Goal: Information Seeking & Learning: Check status

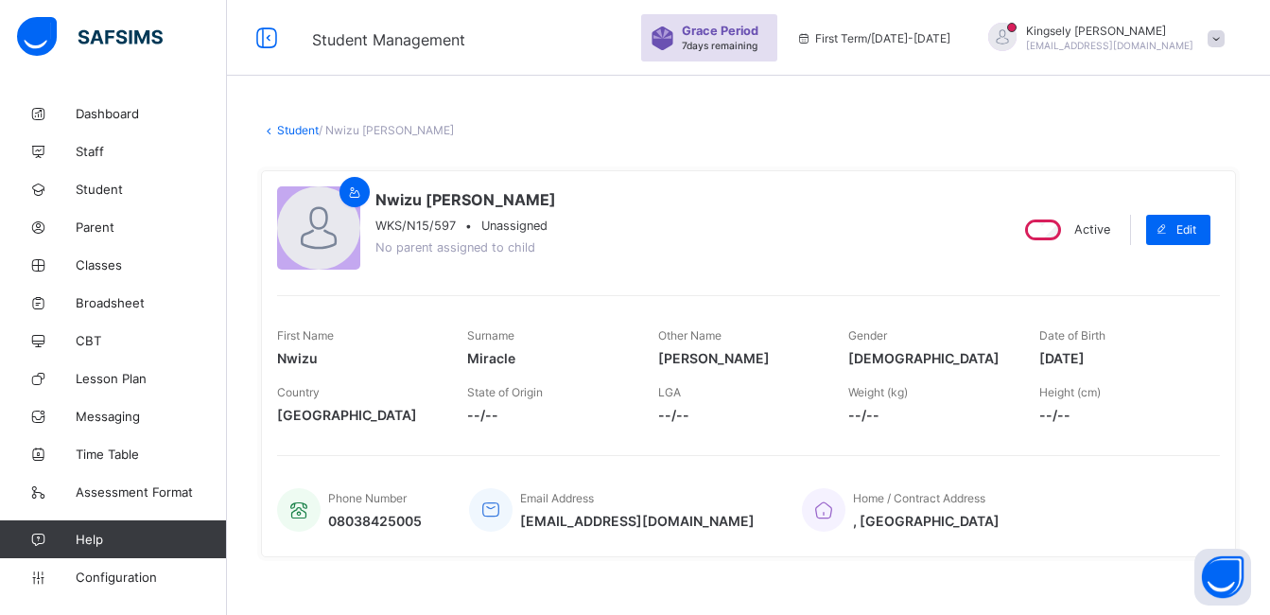
scroll to position [454, 0]
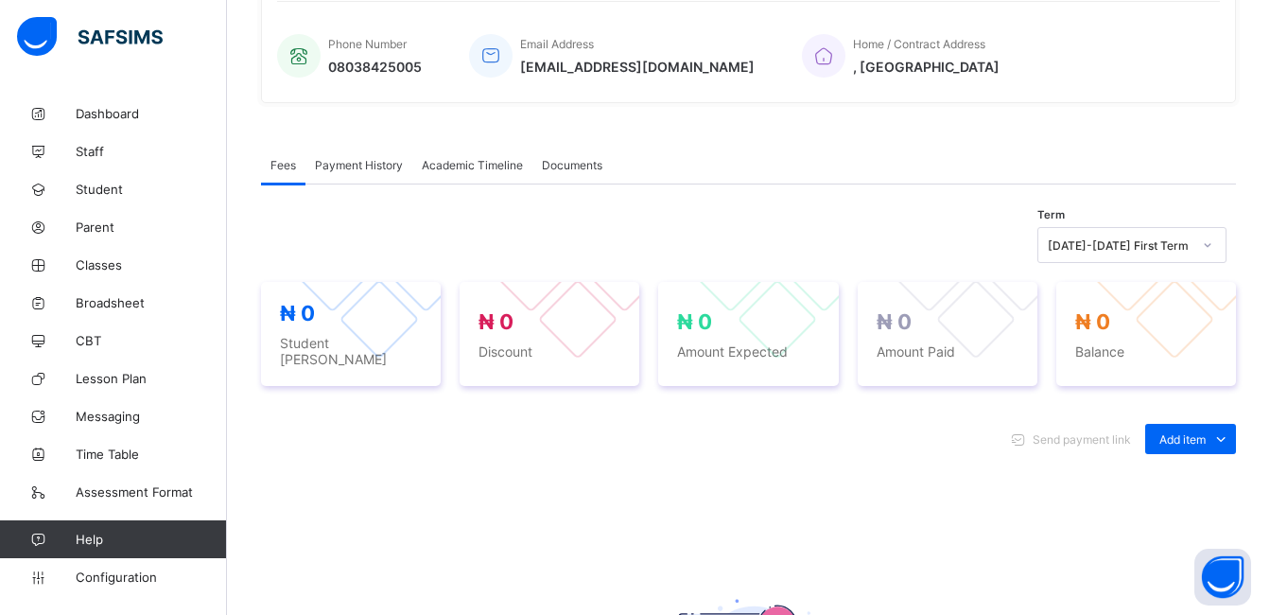
click at [496, 173] on div "Academic Timeline" at bounding box center [472, 165] width 120 height 38
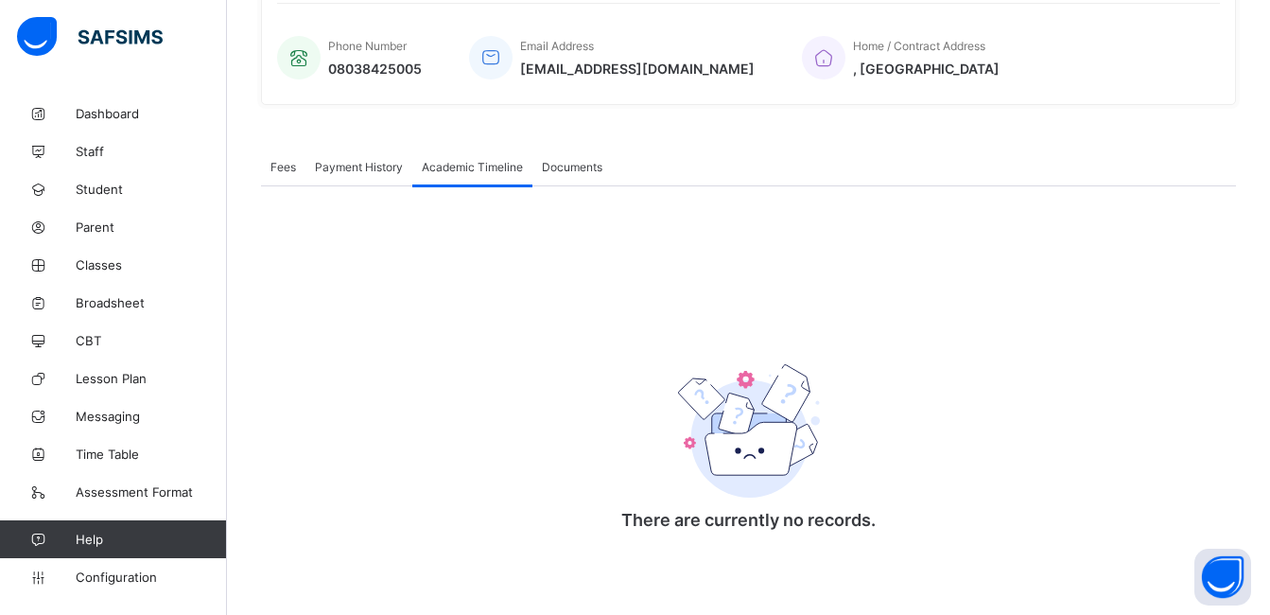
click at [496, 173] on div "Academic Timeline" at bounding box center [472, 166] width 120 height 38
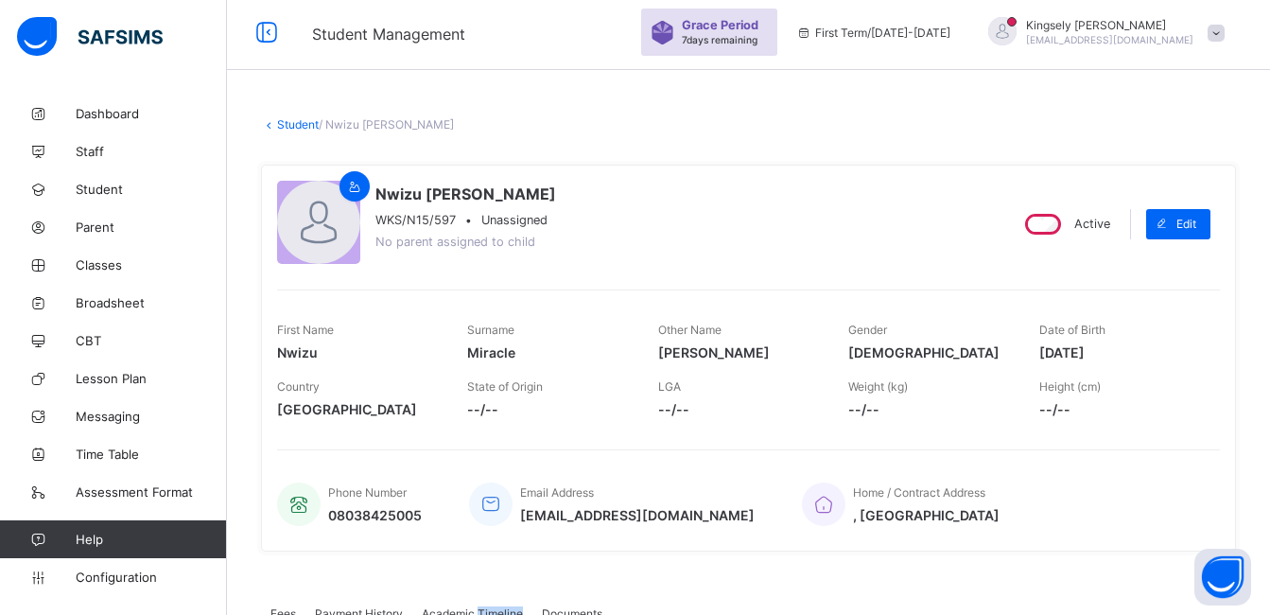
scroll to position [0, 0]
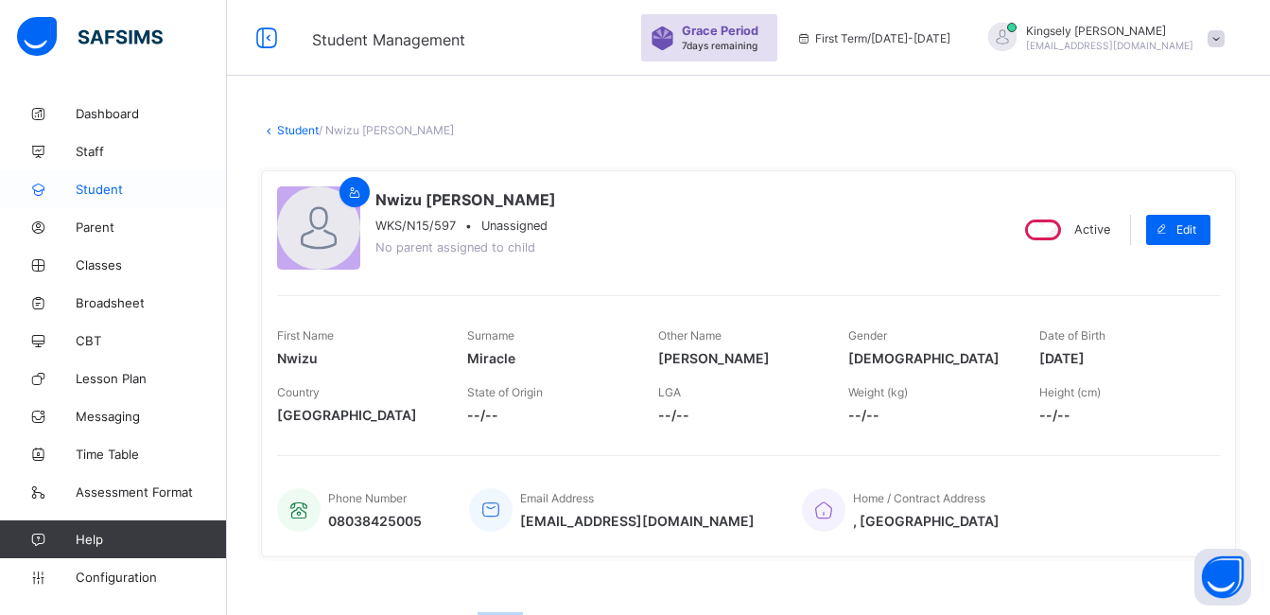
click at [113, 185] on span "Student" at bounding box center [151, 189] width 151 height 15
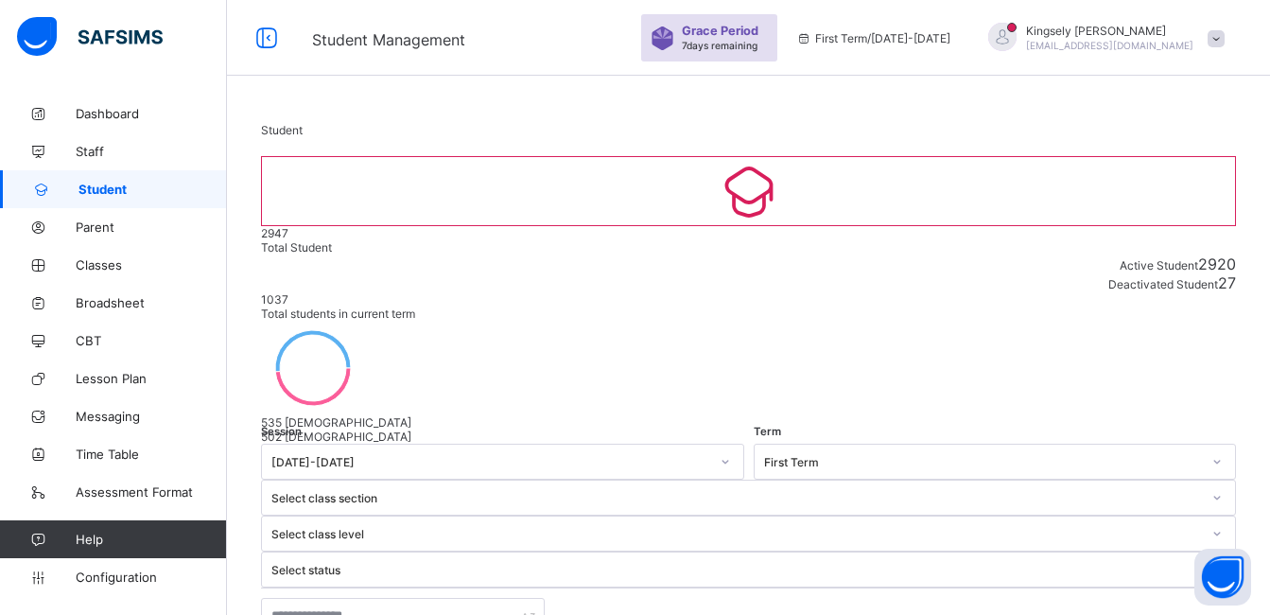
click at [866, 292] on div "1037 Total students in current term" at bounding box center [748, 306] width 975 height 28
click at [363, 597] on input "text" at bounding box center [403, 615] width 284 height 36
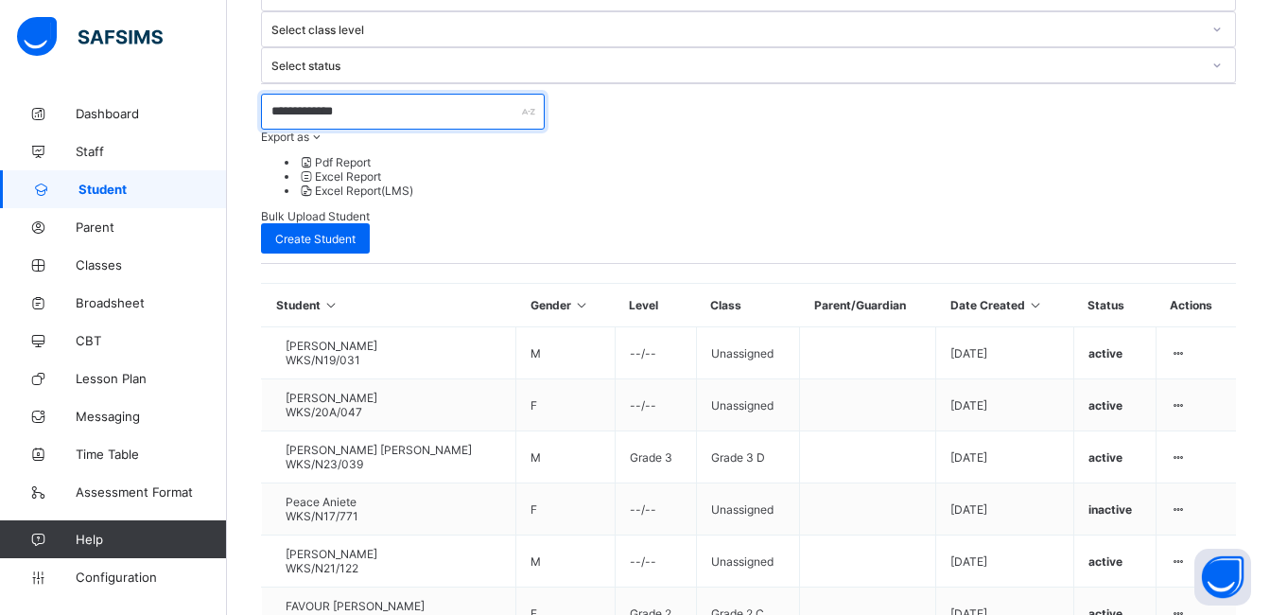
scroll to position [532, 0]
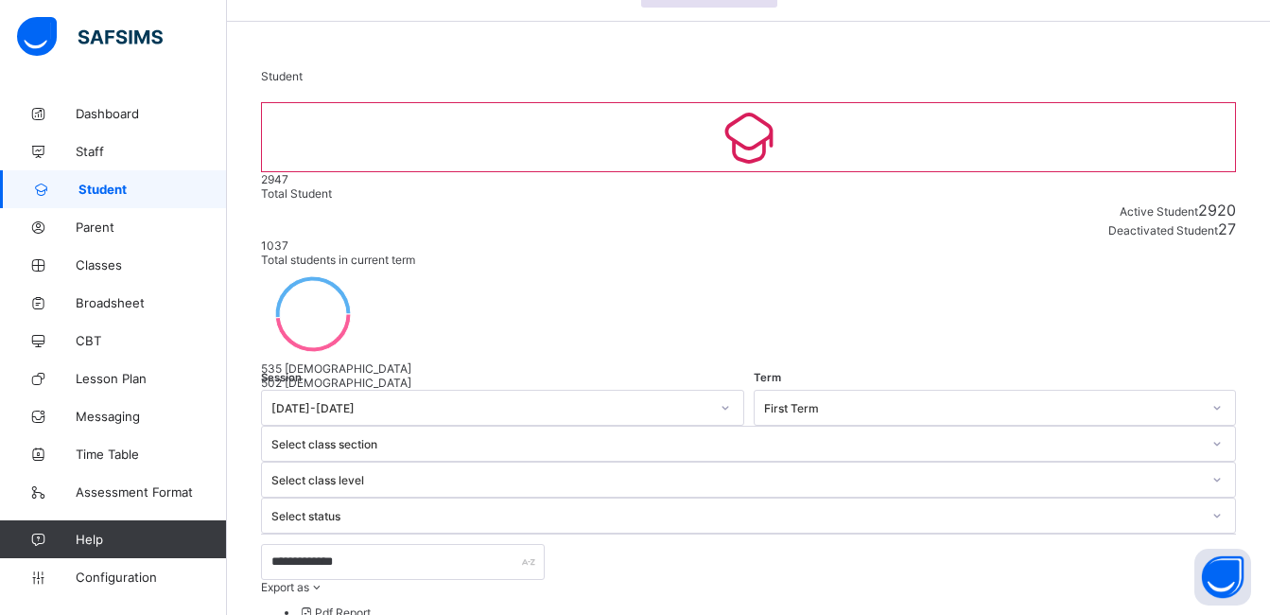
scroll to position [0, 0]
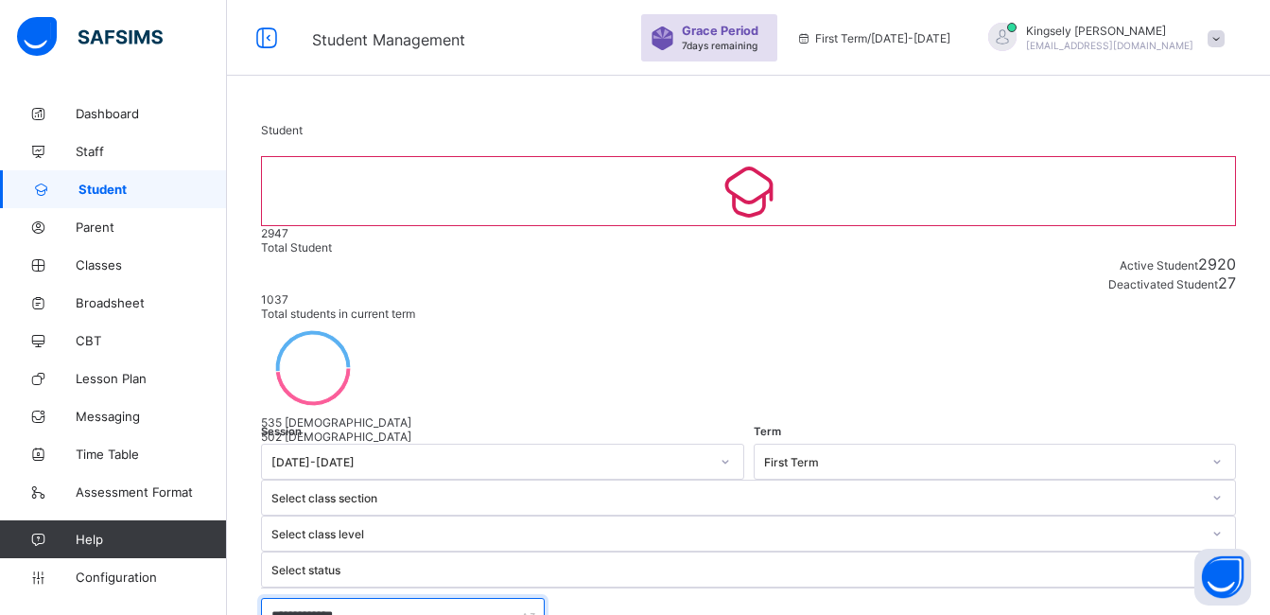
click at [438, 597] on input "**********" at bounding box center [403, 615] width 284 height 36
type input "**********"
drag, startPoint x: 403, startPoint y: 493, endPoint x: 1069, endPoint y: 363, distance: 679.1
click at [1069, 587] on div at bounding box center [748, 587] width 975 height 0
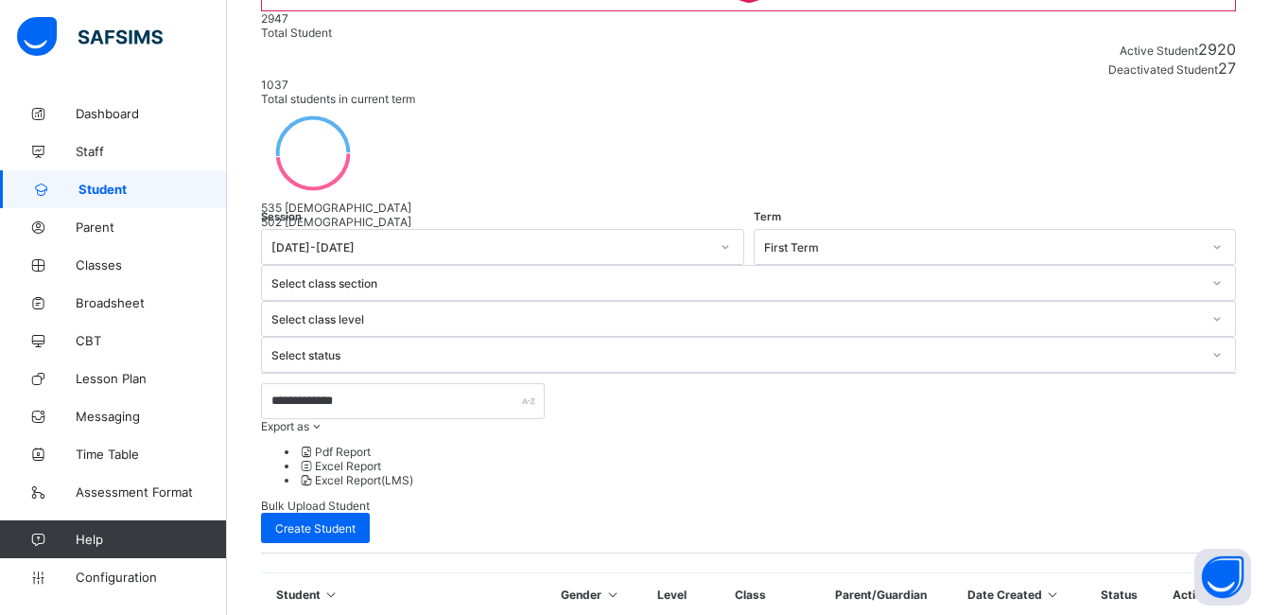
scroll to position [265, 0]
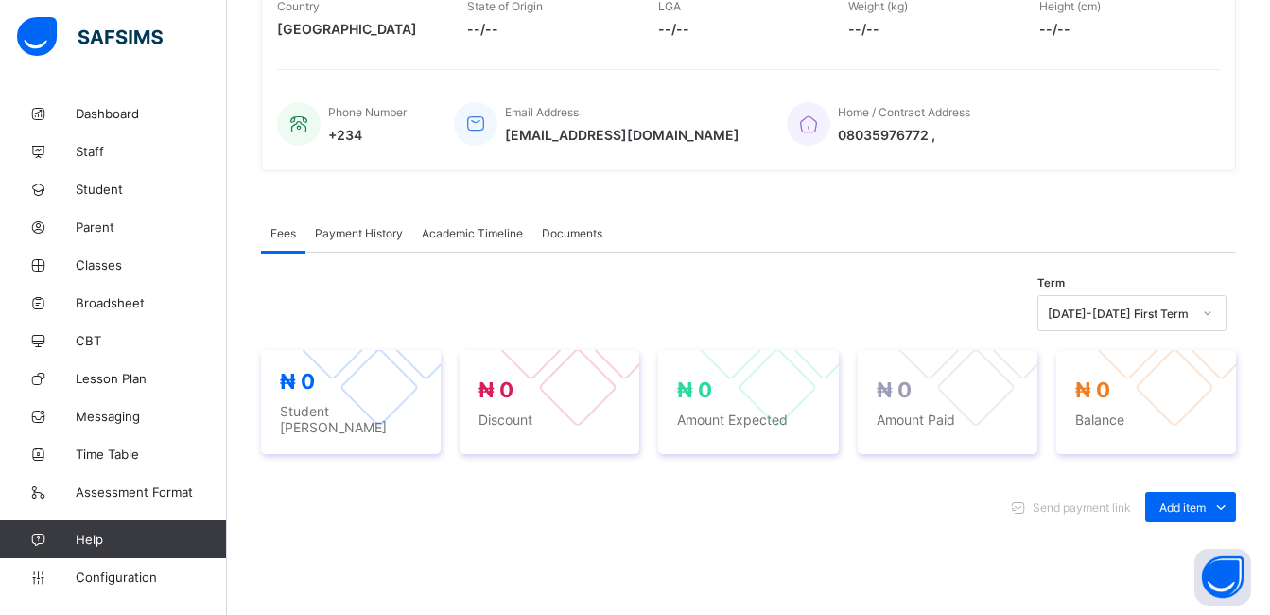
scroll to position [605, 0]
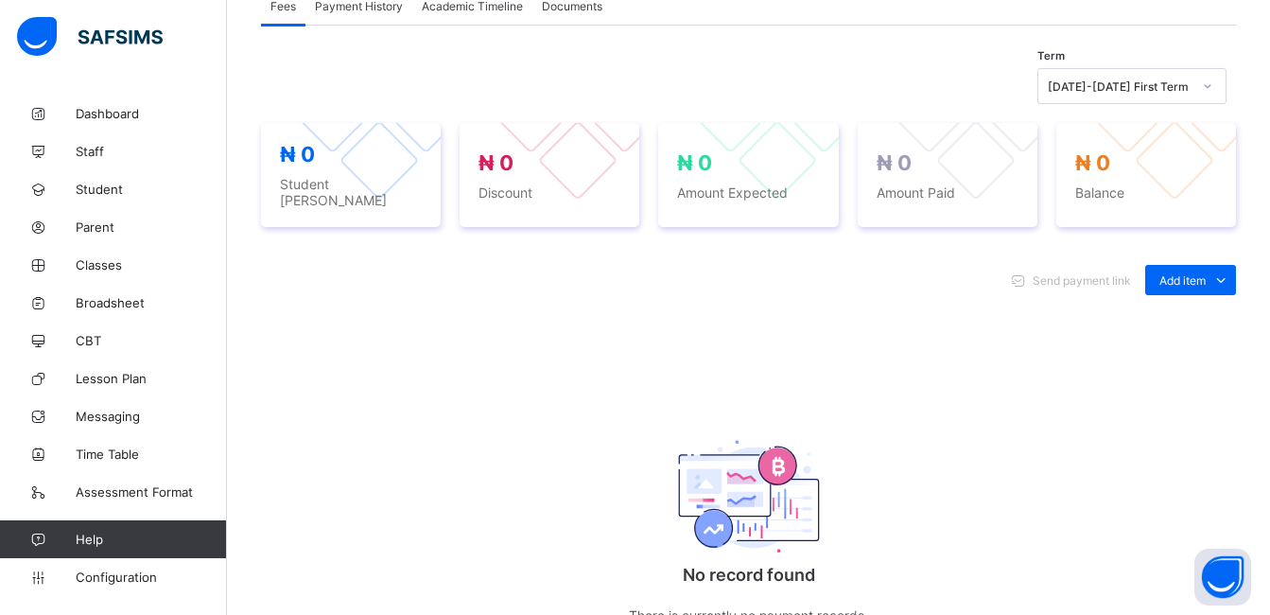
click at [493, 23] on div "Academic Timeline" at bounding box center [472, 6] width 120 height 38
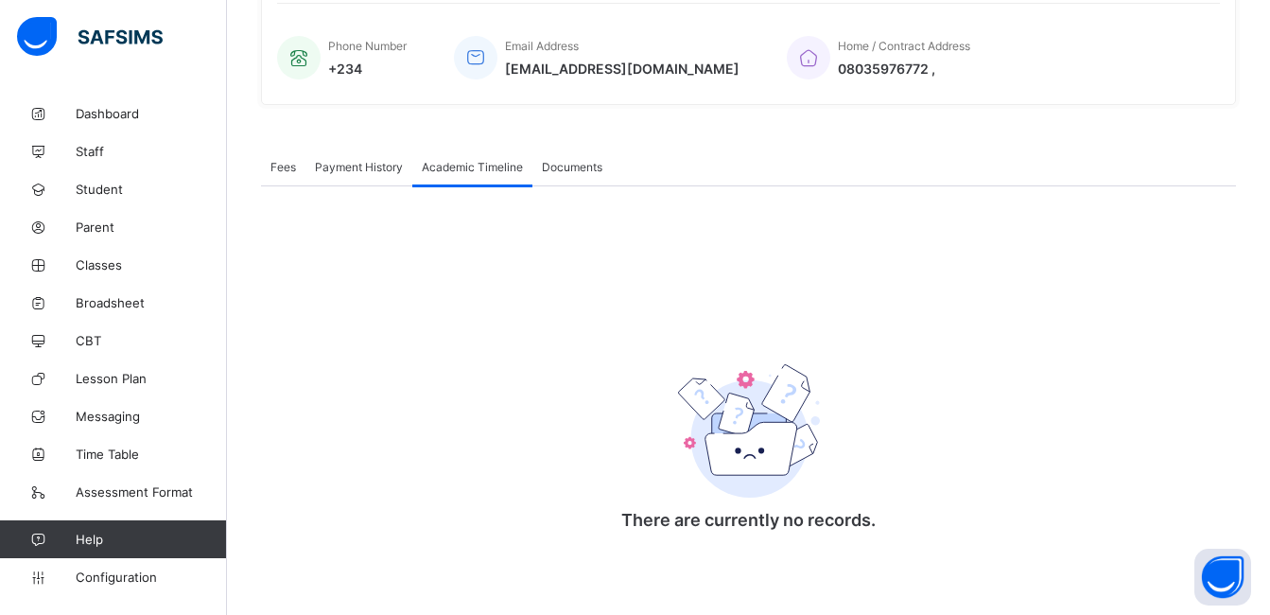
scroll to position [454, 0]
click at [475, 169] on span "Academic Timeline" at bounding box center [472, 167] width 101 height 14
click at [349, 177] on div "Payment History" at bounding box center [358, 166] width 107 height 38
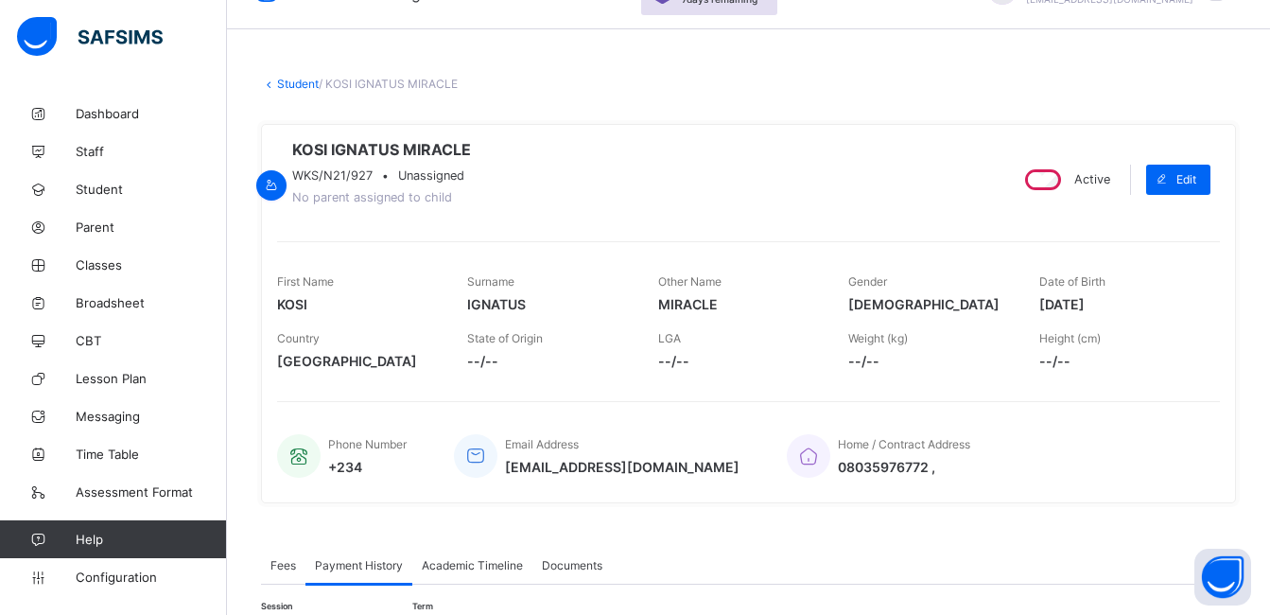
scroll to position [0, 0]
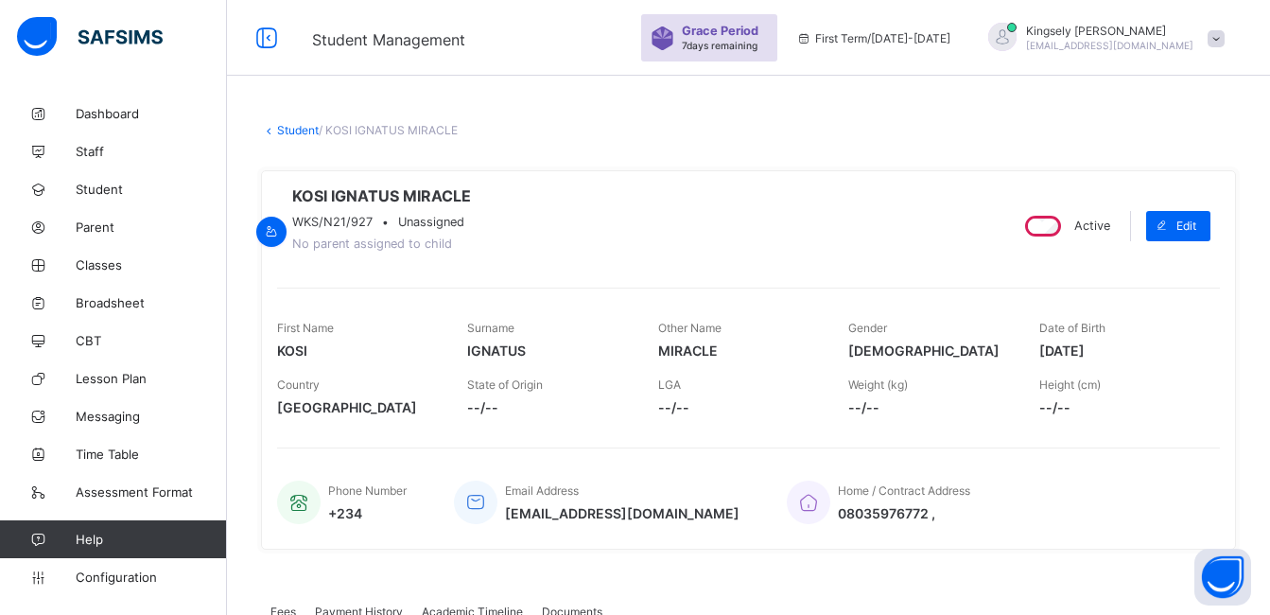
click at [291, 125] on link "Student" at bounding box center [298, 130] width 42 height 14
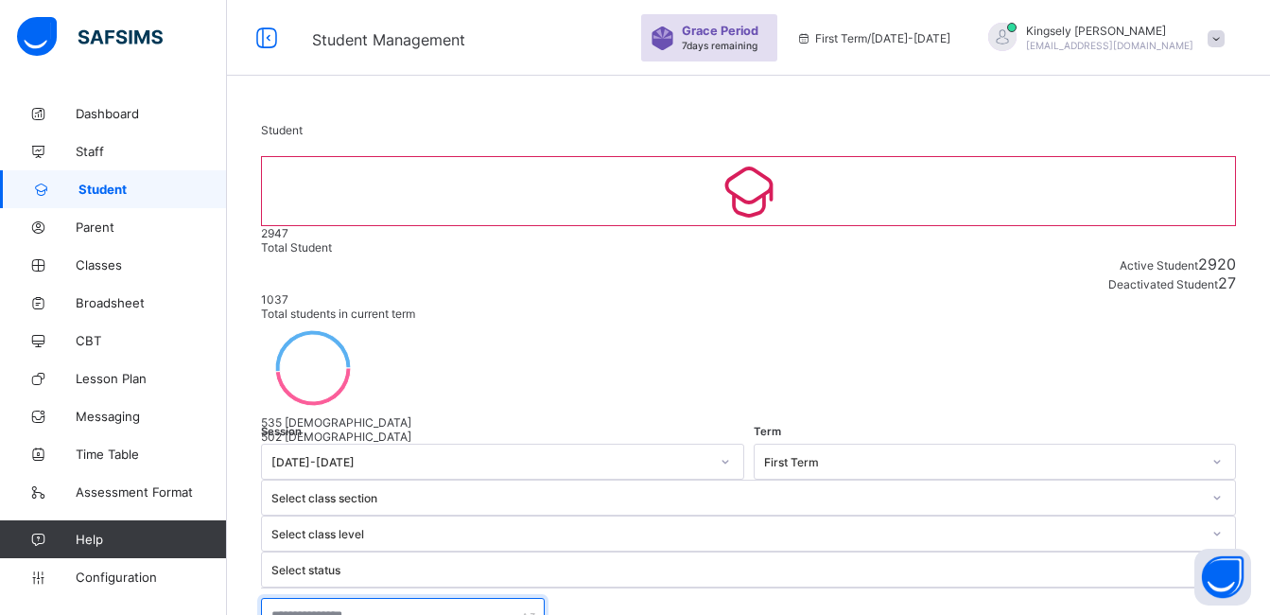
click at [394, 597] on input "text" at bounding box center [403, 615] width 284 height 36
click at [392, 597] on input "text" at bounding box center [403, 615] width 284 height 36
type input "**********"
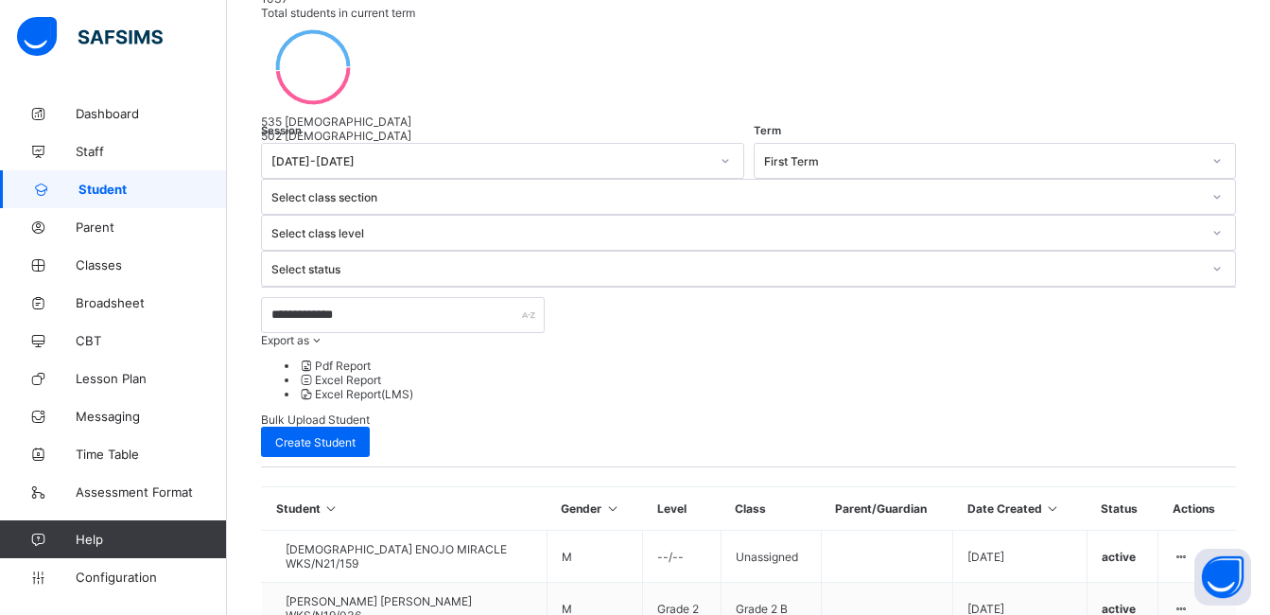
scroll to position [303, 0]
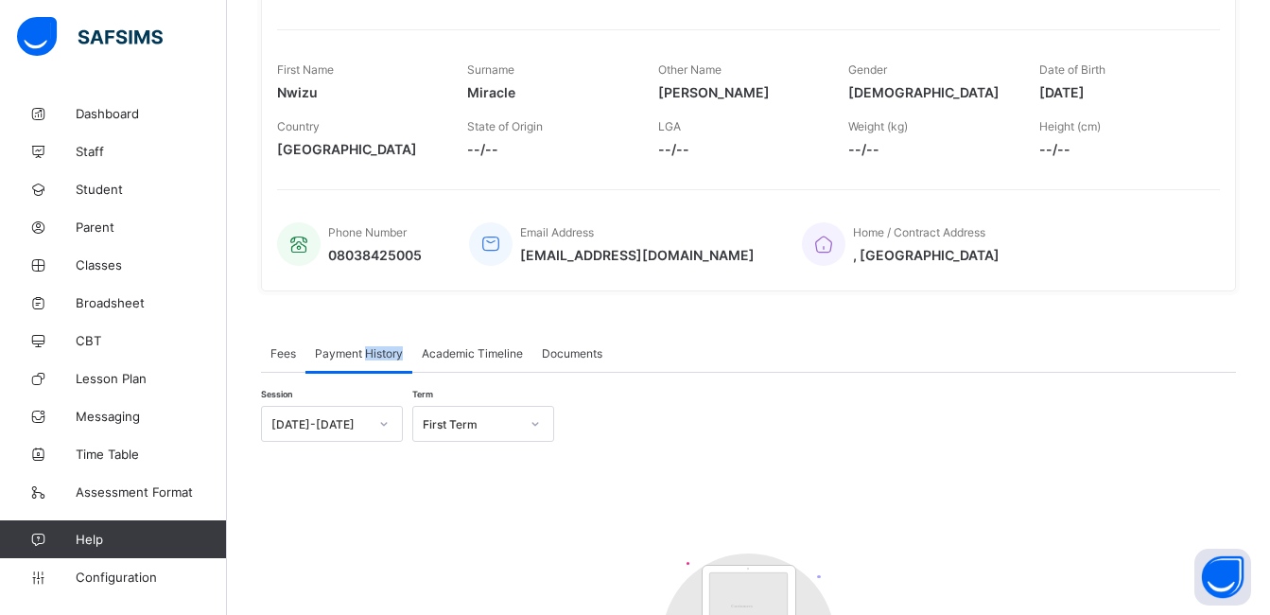
scroll to position [340, 0]
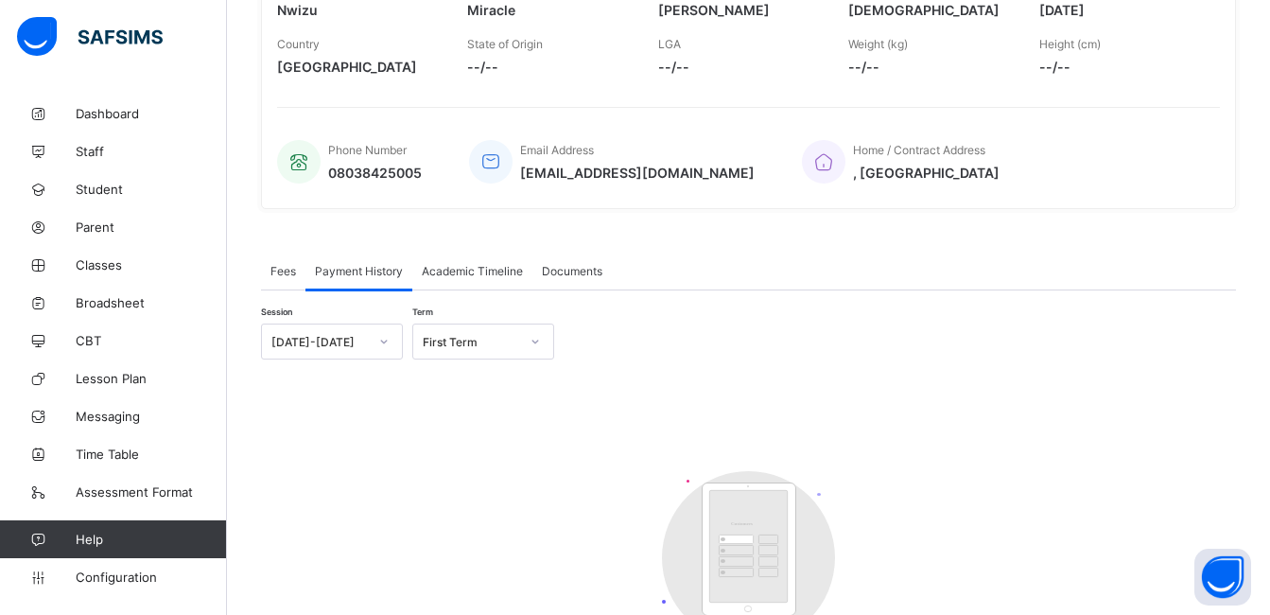
click at [473, 268] on div "Academic Timeline" at bounding box center [472, 270] width 120 height 38
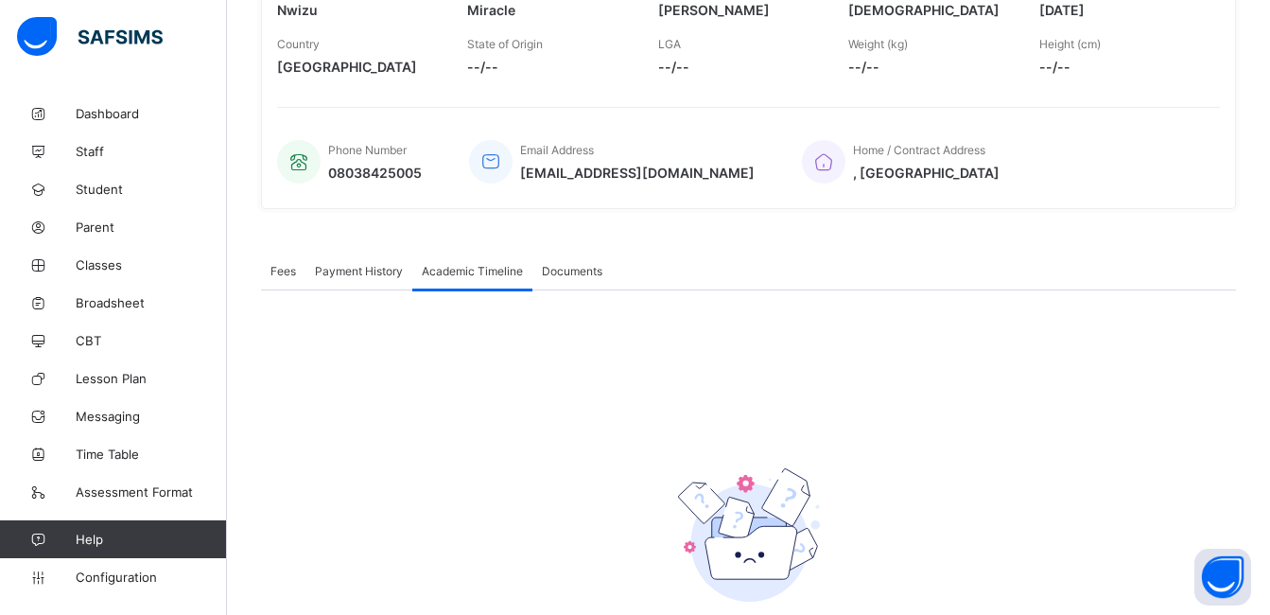
click at [473, 268] on div "Academic Timeline" at bounding box center [472, 270] width 120 height 38
drag, startPoint x: 473, startPoint y: 268, endPoint x: 687, endPoint y: 238, distance: 216.7
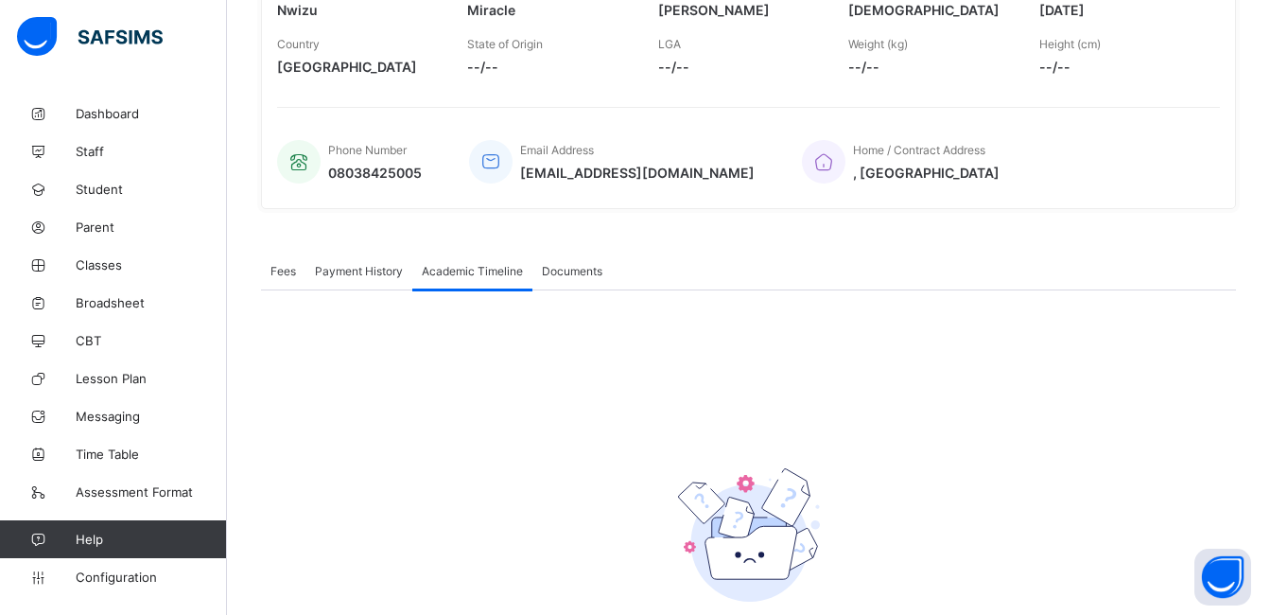
click at [687, 238] on div "Fees Payment History Academic Timeline Documents Academic Timeline More Options…" at bounding box center [748, 456] width 975 height 467
click at [687, 388] on div "There are currently no records. × Download Transcript , Select Session Pick the…" at bounding box center [748, 476] width 975 height 372
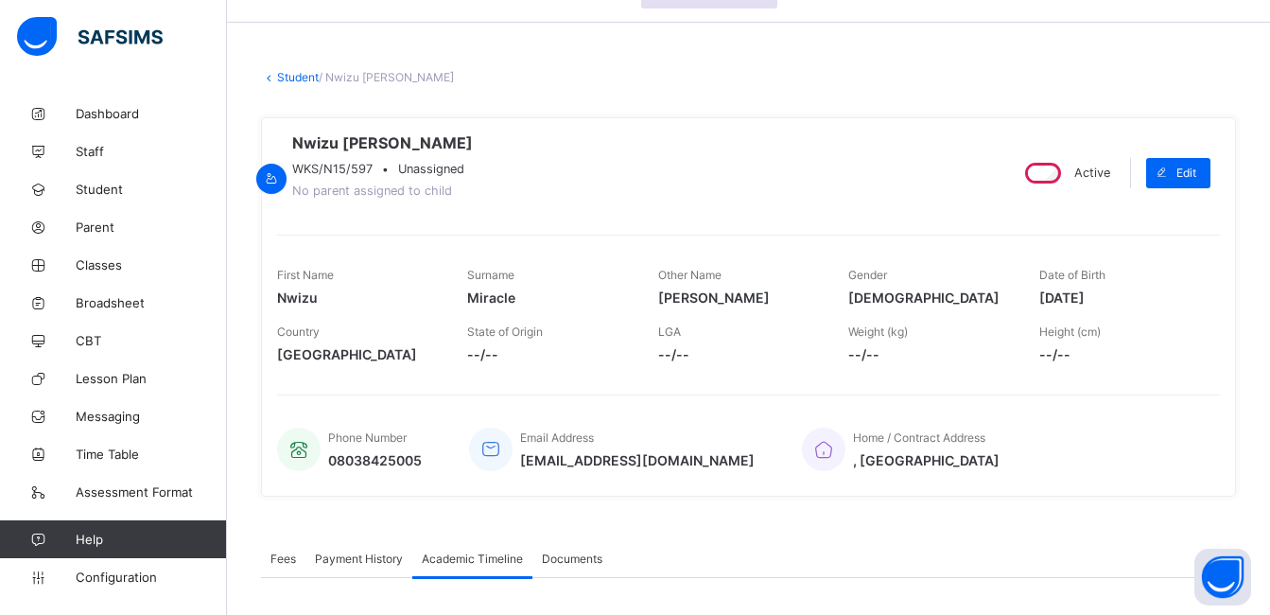
scroll to position [0, 0]
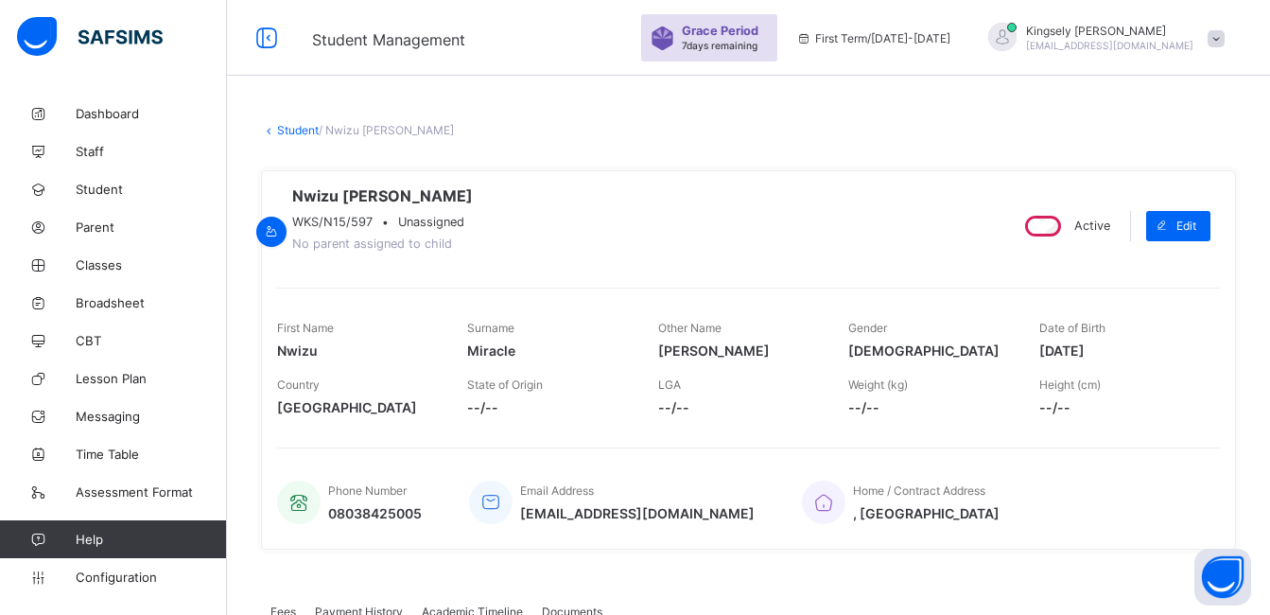
click at [294, 125] on link "Student" at bounding box center [298, 130] width 42 height 14
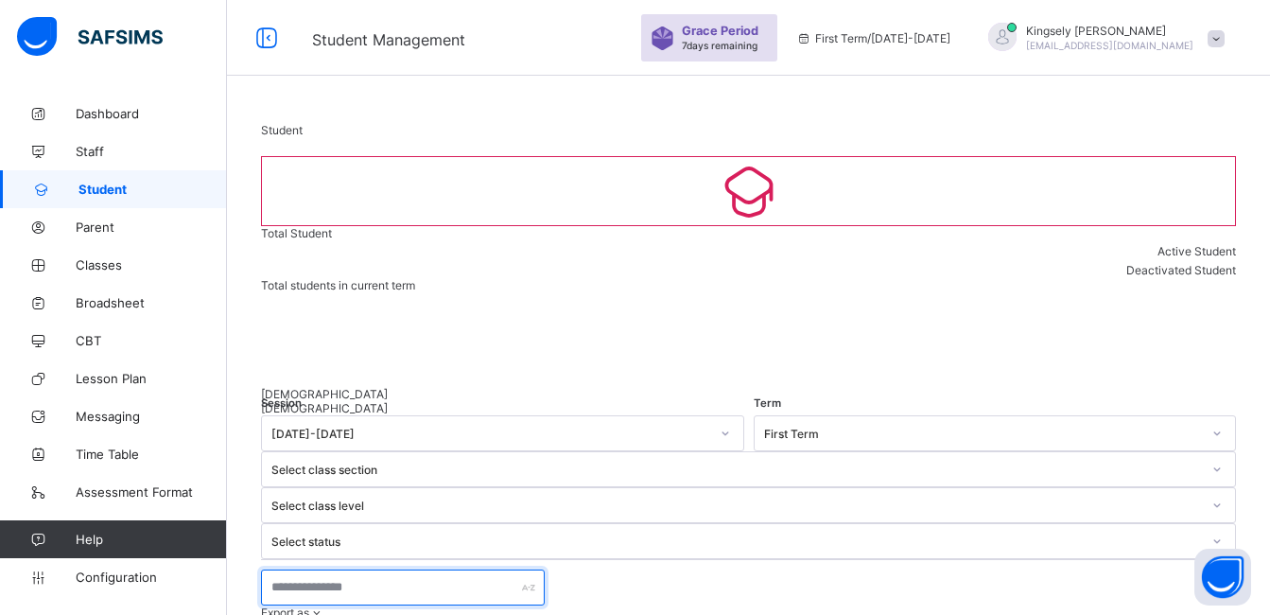
click at [342, 569] on input "text" at bounding box center [403, 587] width 284 height 36
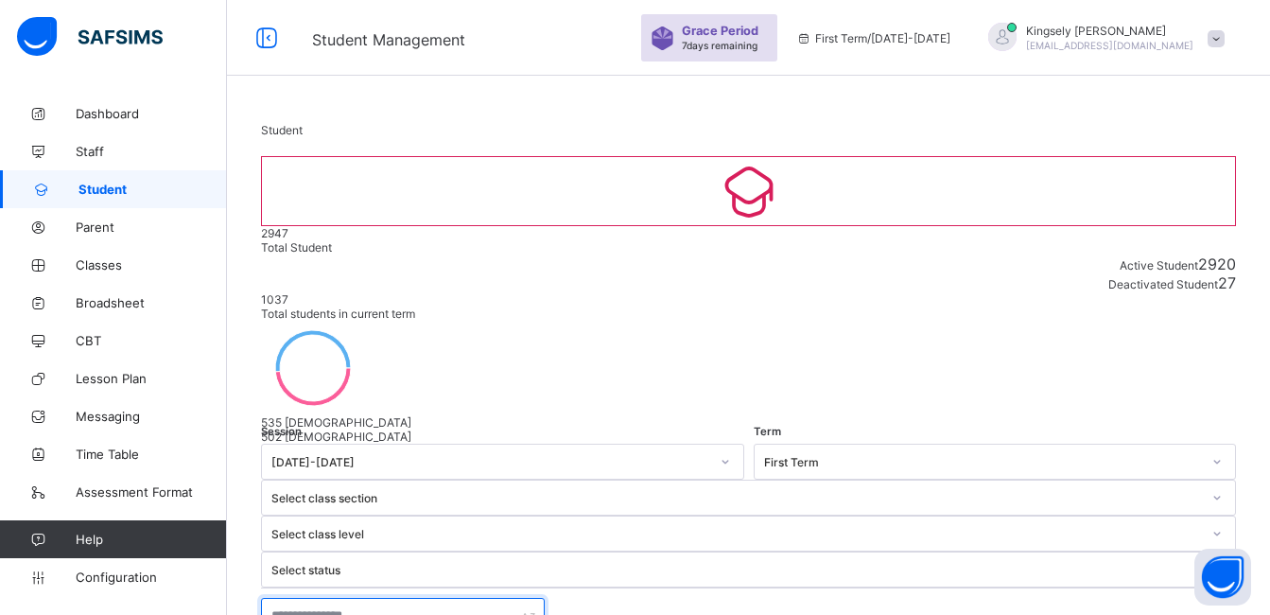
type input "**********"
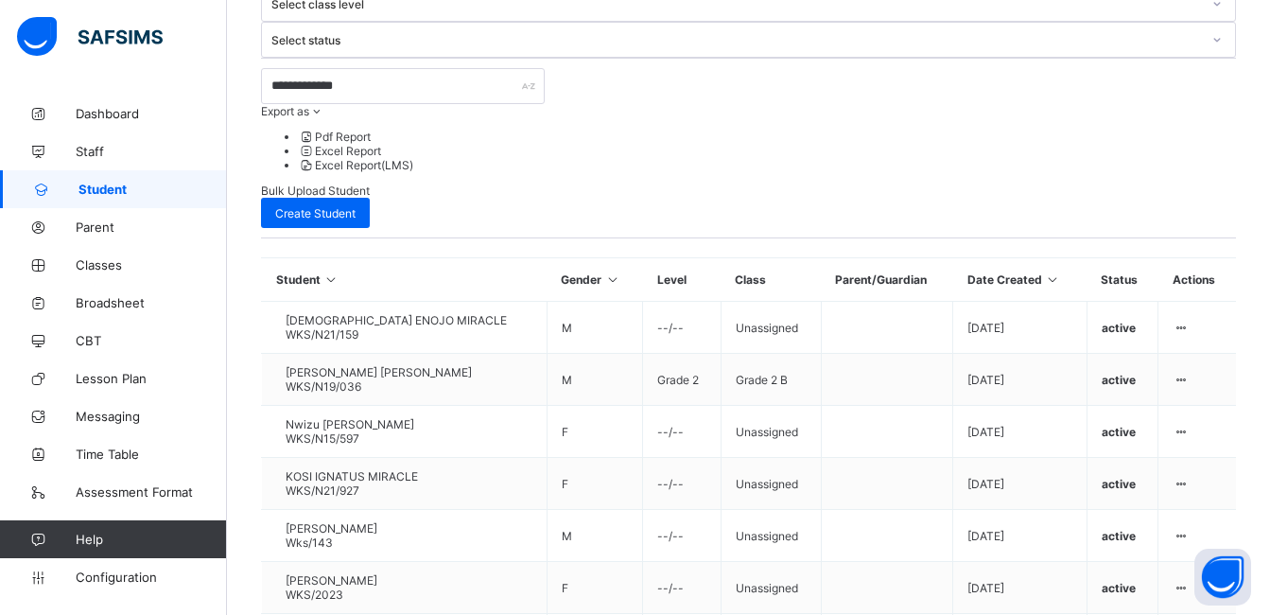
scroll to position [544, 0]
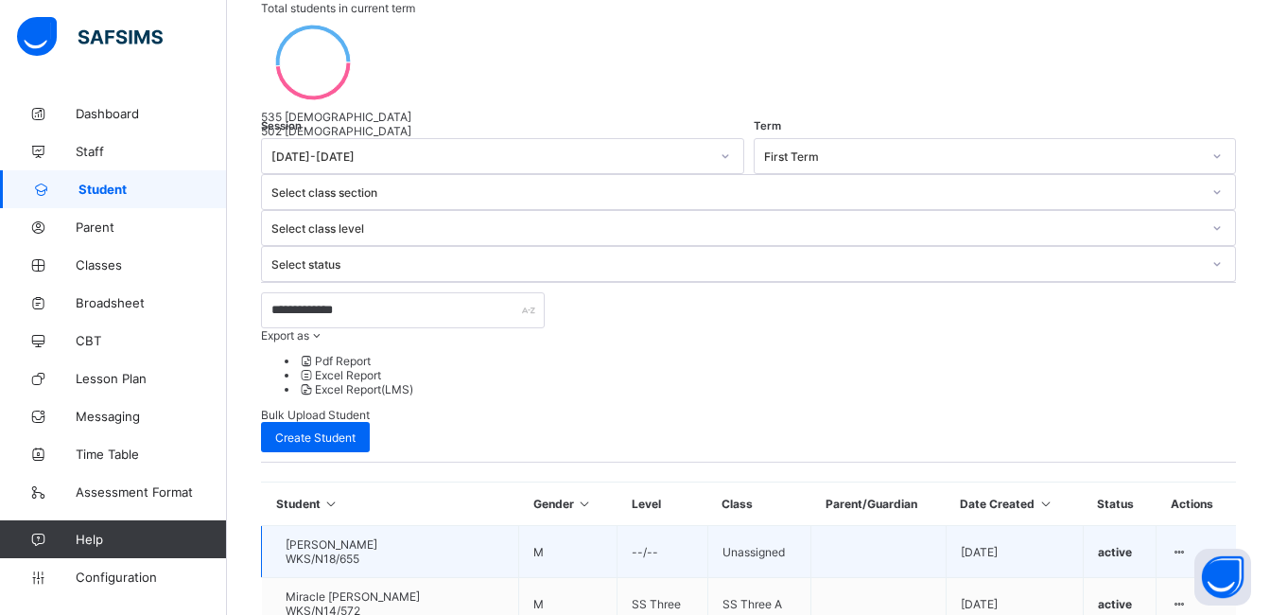
scroll to position [207, 0]
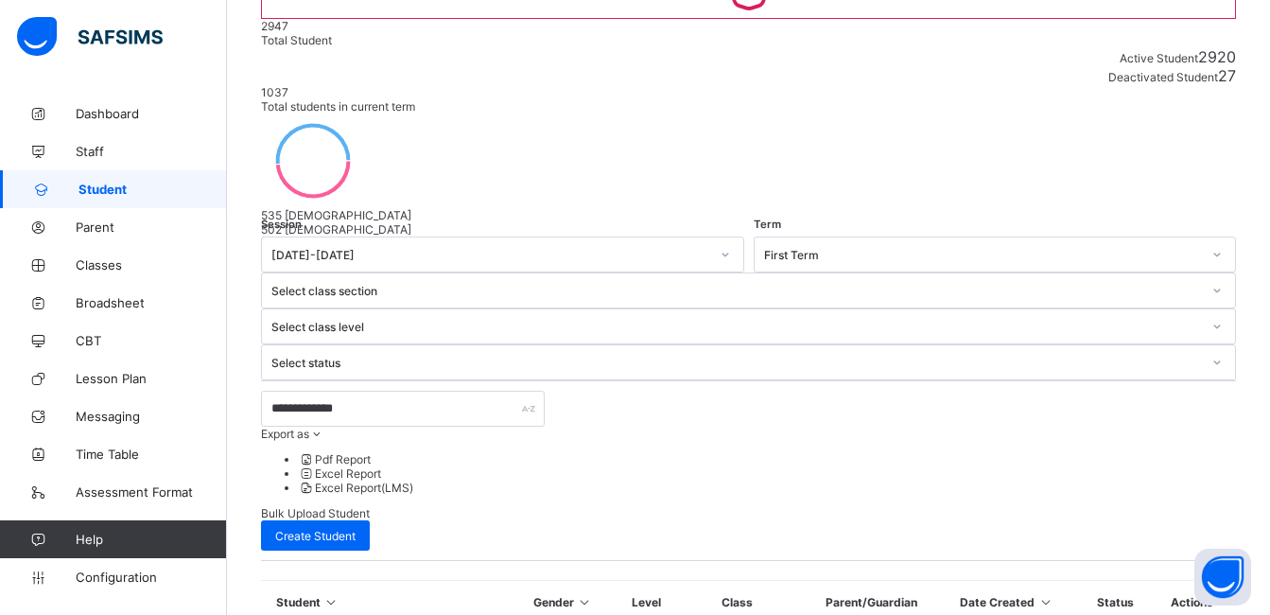
click at [324, 595] on icon at bounding box center [331, 602] width 16 height 14
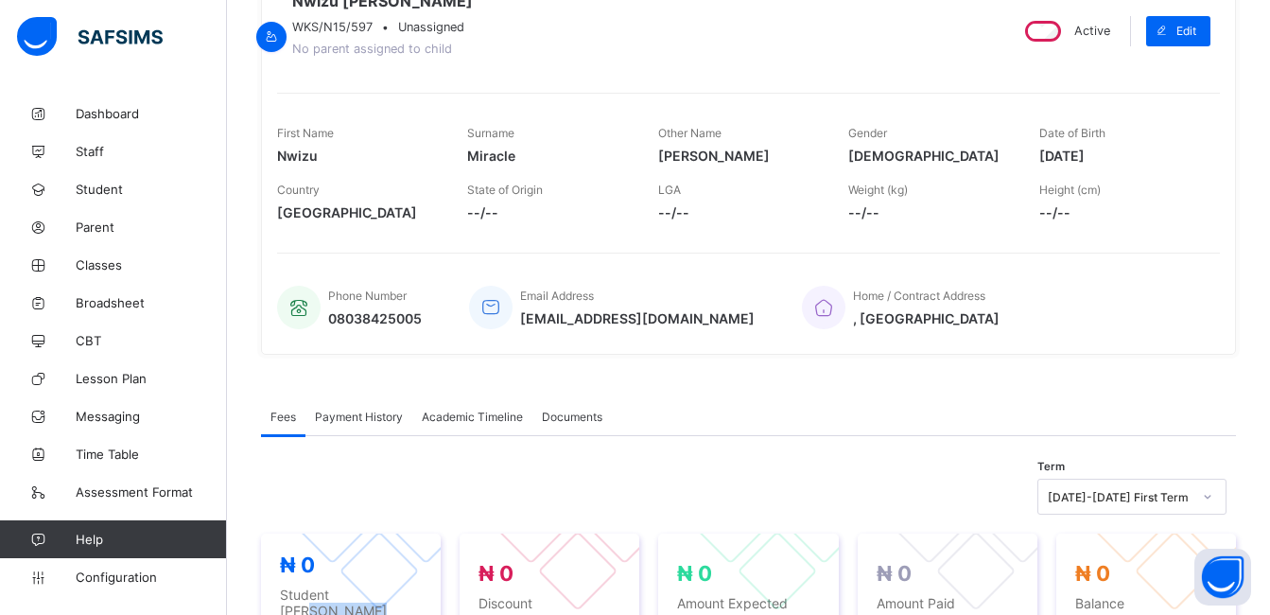
scroll to position [416, 0]
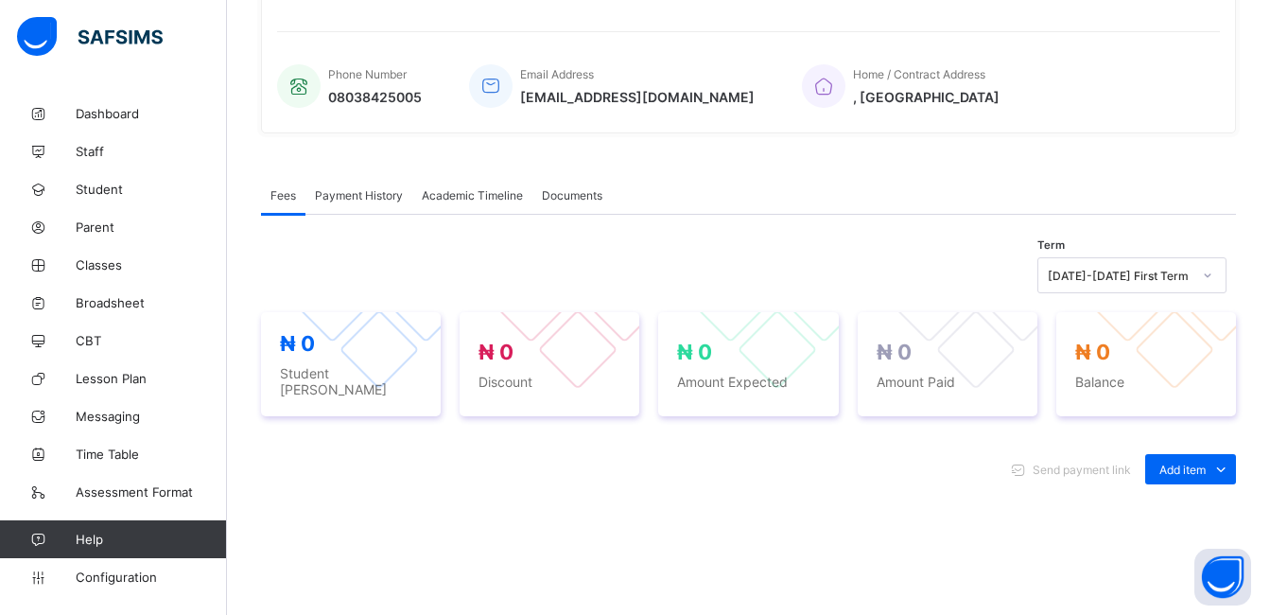
click at [502, 202] on span "Academic Timeline" at bounding box center [472, 195] width 101 height 14
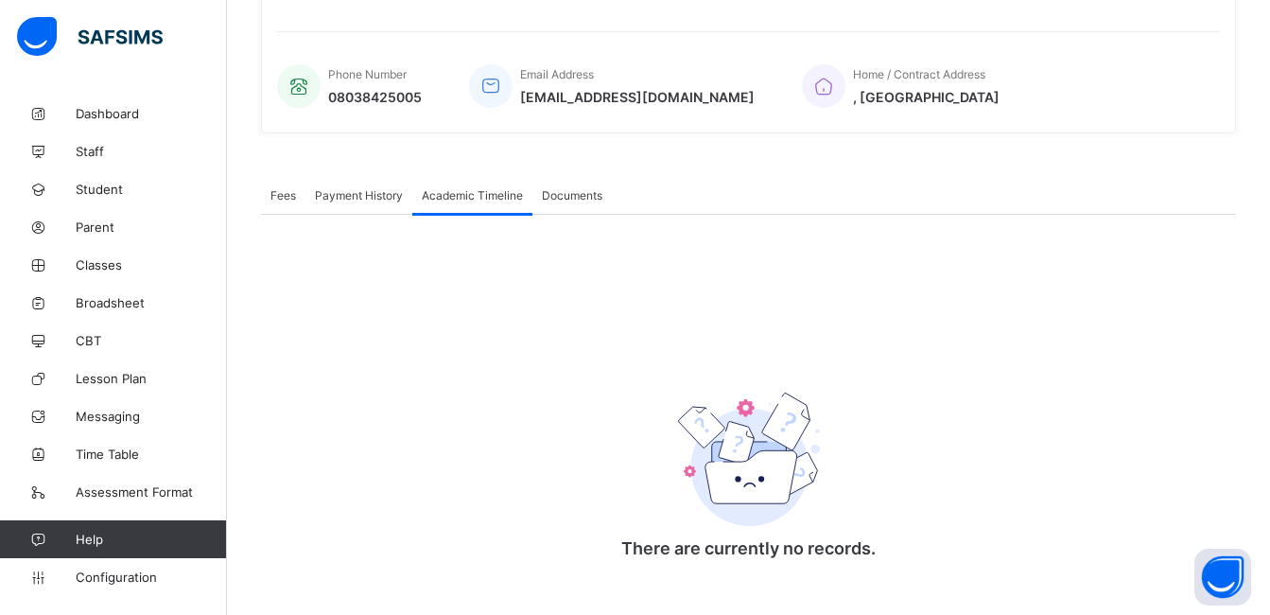
click at [575, 199] on span "Documents" at bounding box center [572, 195] width 61 height 14
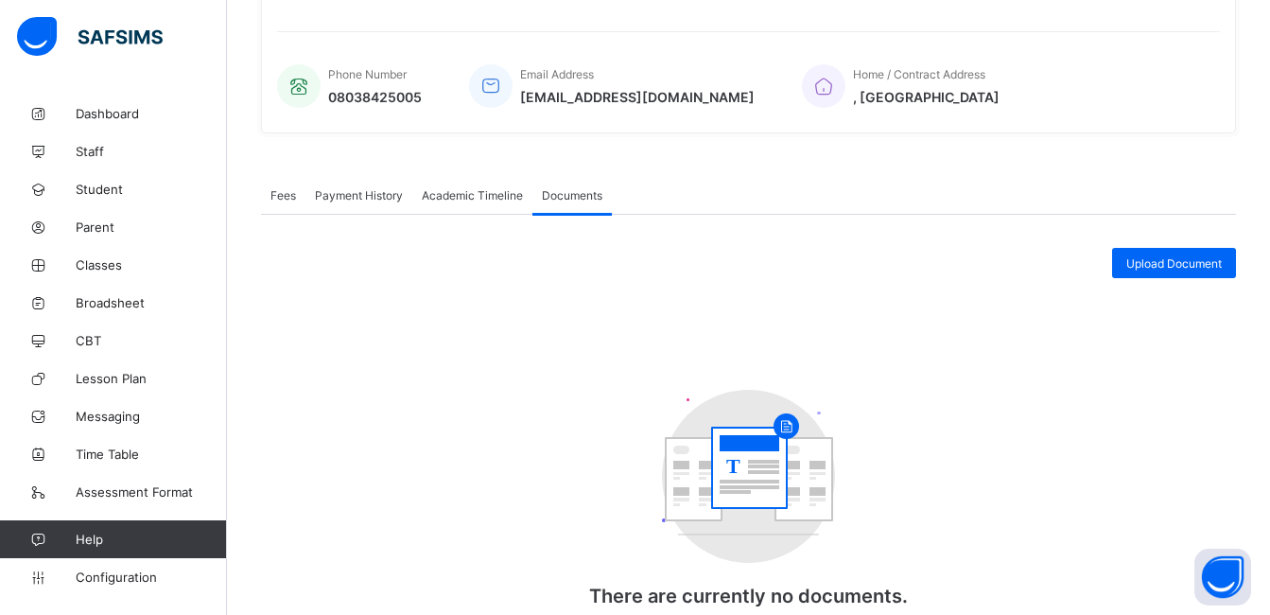
click at [498, 202] on span "Academic Timeline" at bounding box center [472, 195] width 101 height 14
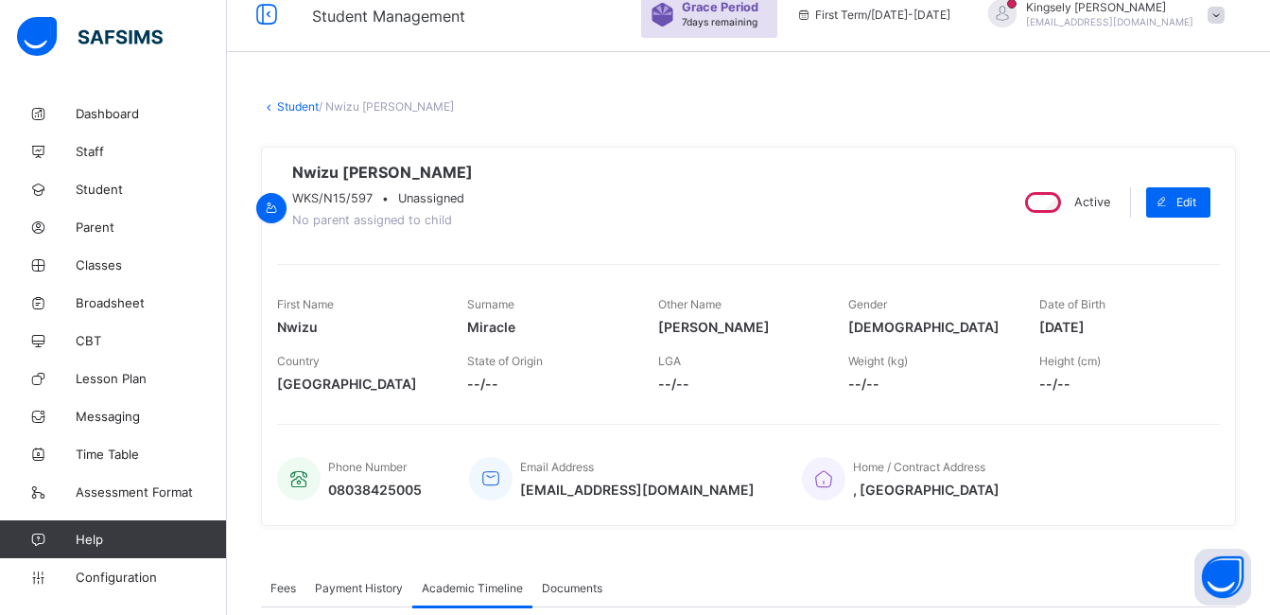
scroll to position [0, 0]
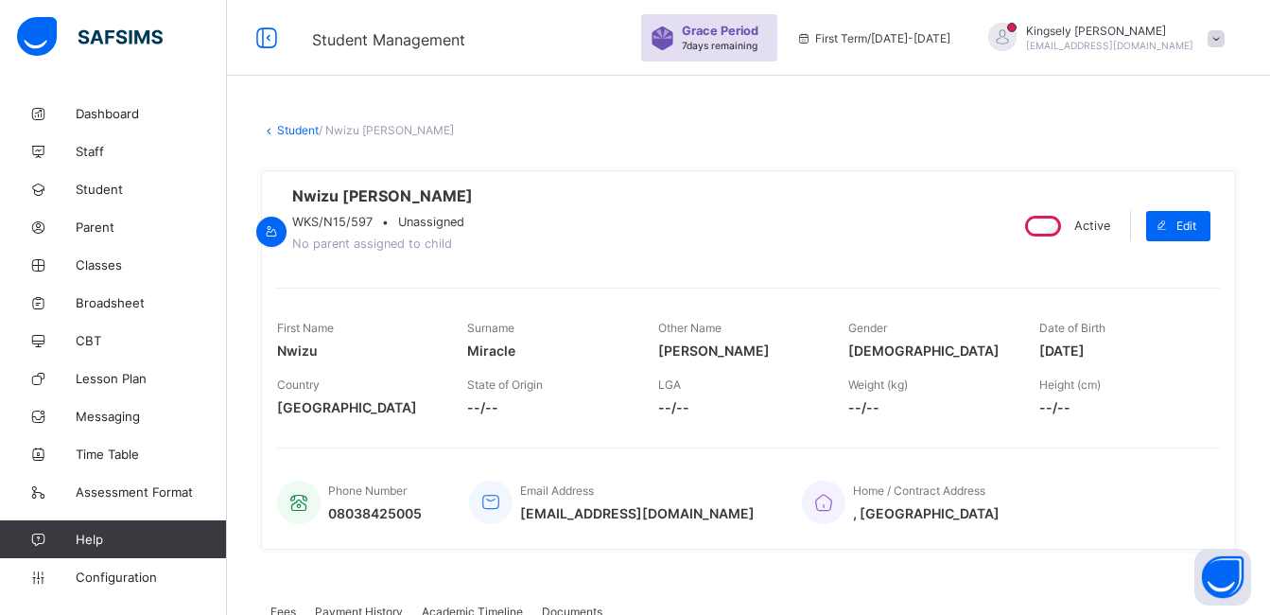
click at [272, 131] on icon at bounding box center [269, 130] width 16 height 14
click at [301, 133] on link "Student" at bounding box center [298, 130] width 42 height 14
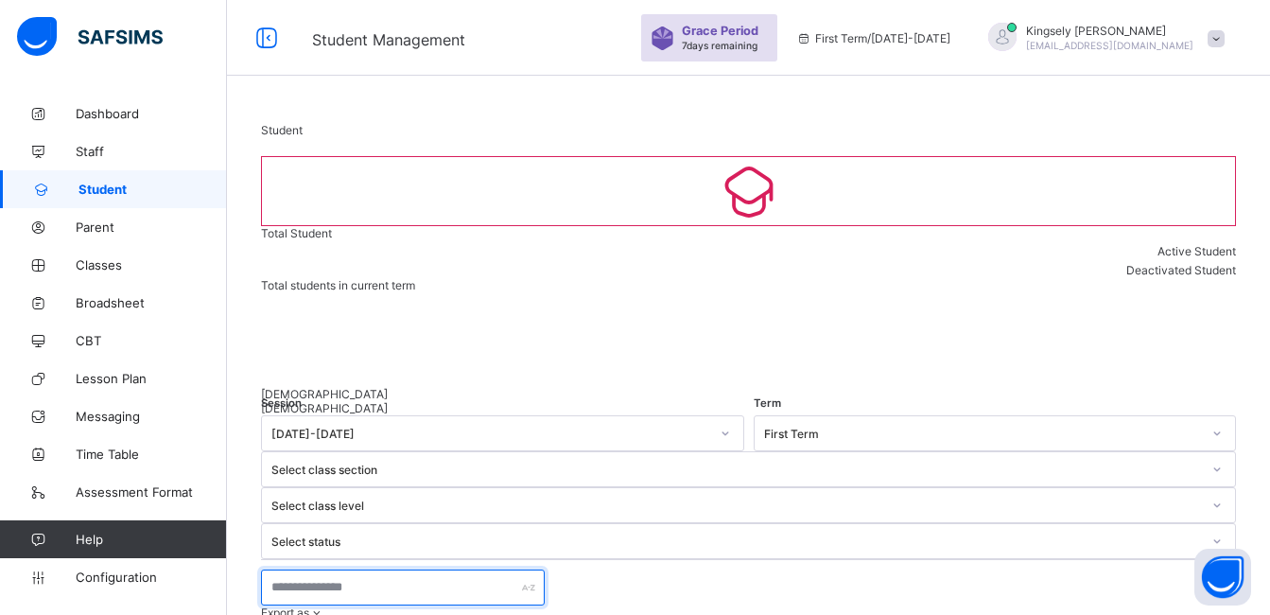
click at [375, 569] on input "text" at bounding box center [403, 587] width 284 height 36
type input "**********"
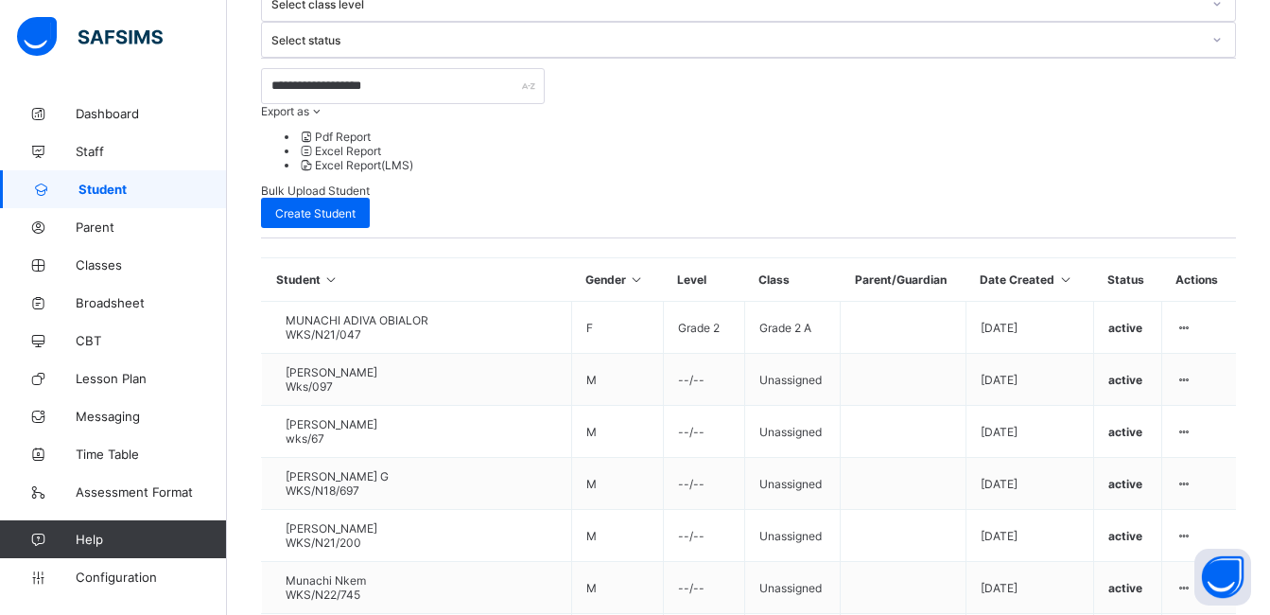
scroll to position [538, 0]
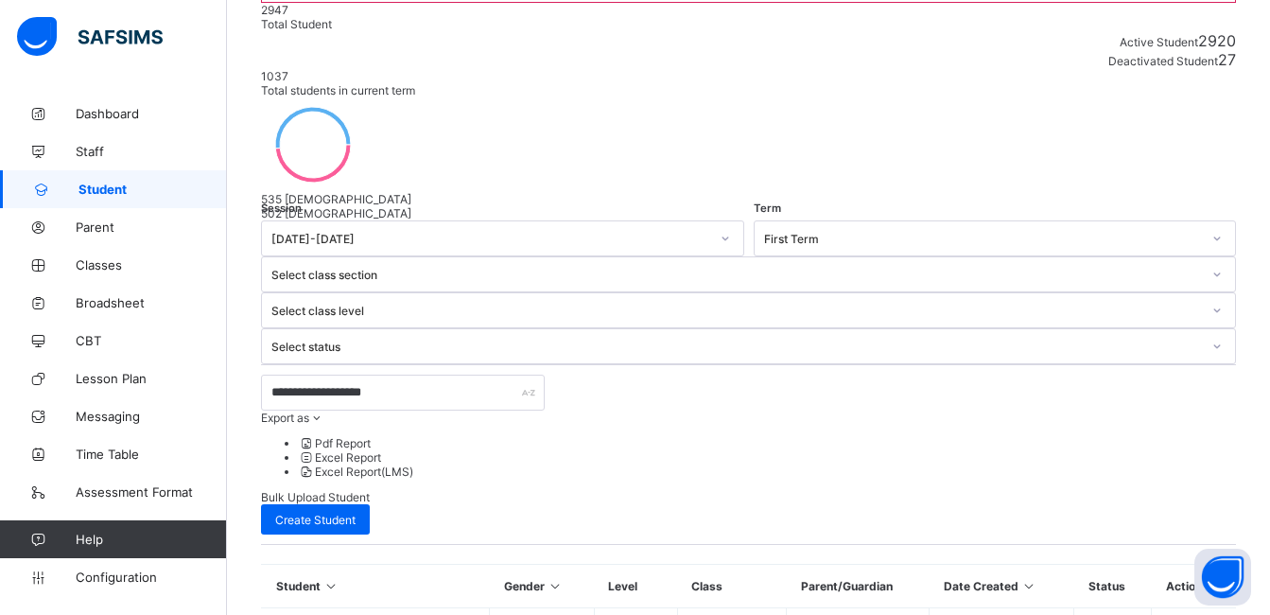
scroll to position [116, 0]
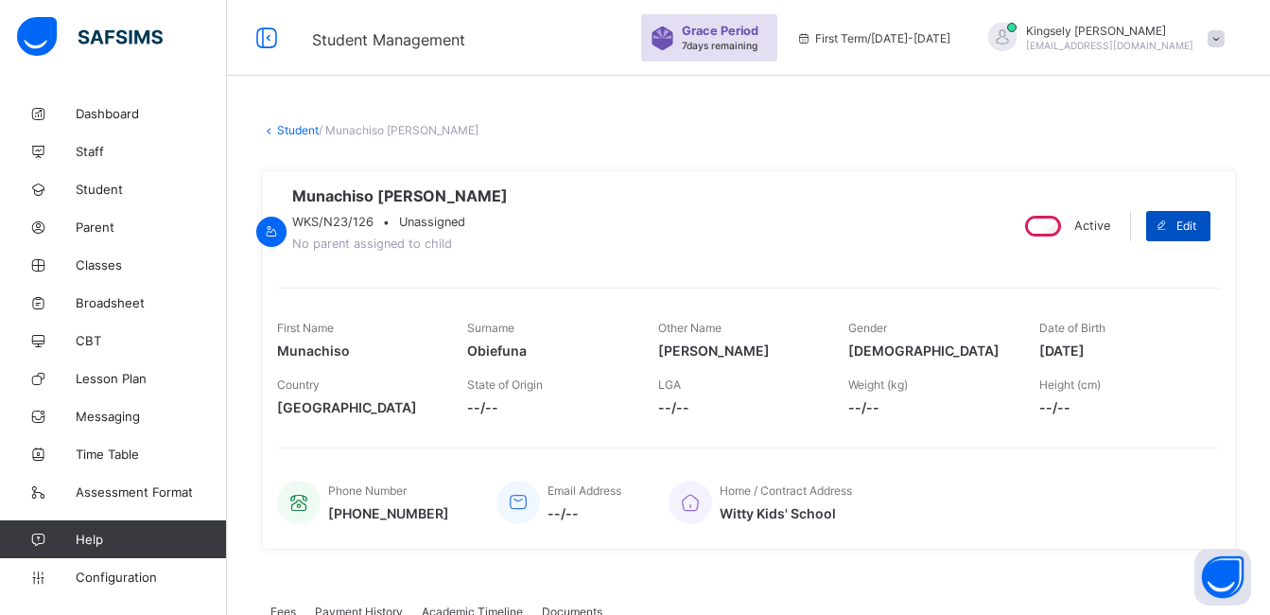
click at [1168, 227] on icon at bounding box center [1161, 225] width 14 height 12
select select "**"
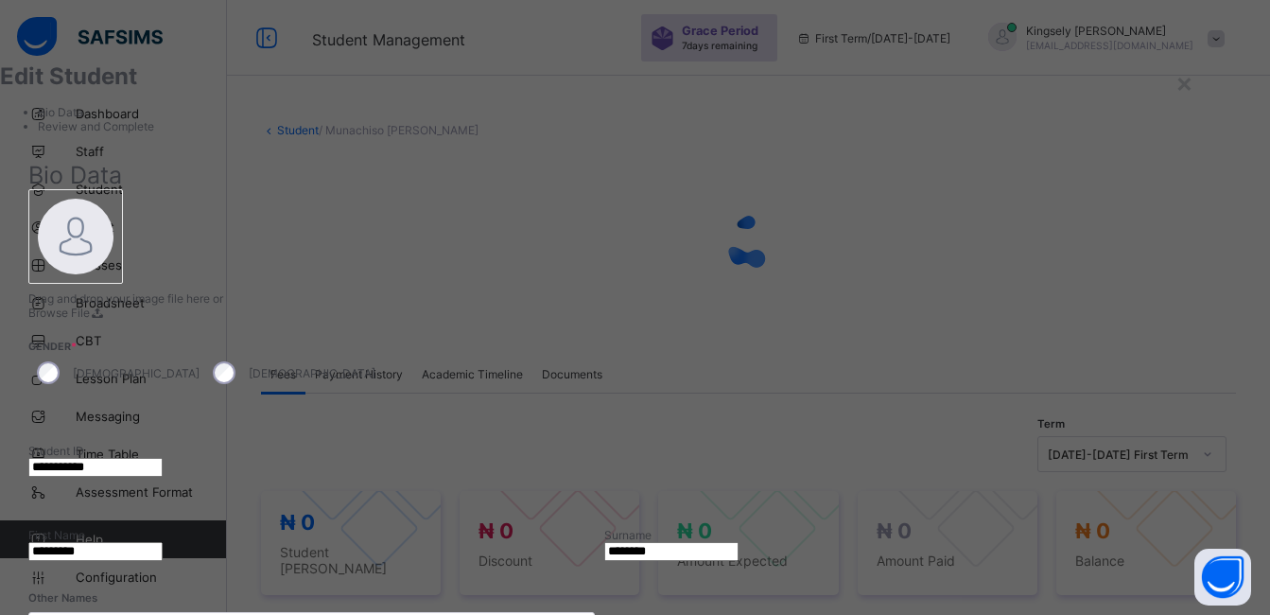
drag, startPoint x: 712, startPoint y: 435, endPoint x: 649, endPoint y: 437, distance: 63.4
click at [163, 542] on input "*********" at bounding box center [95, 551] width 134 height 19
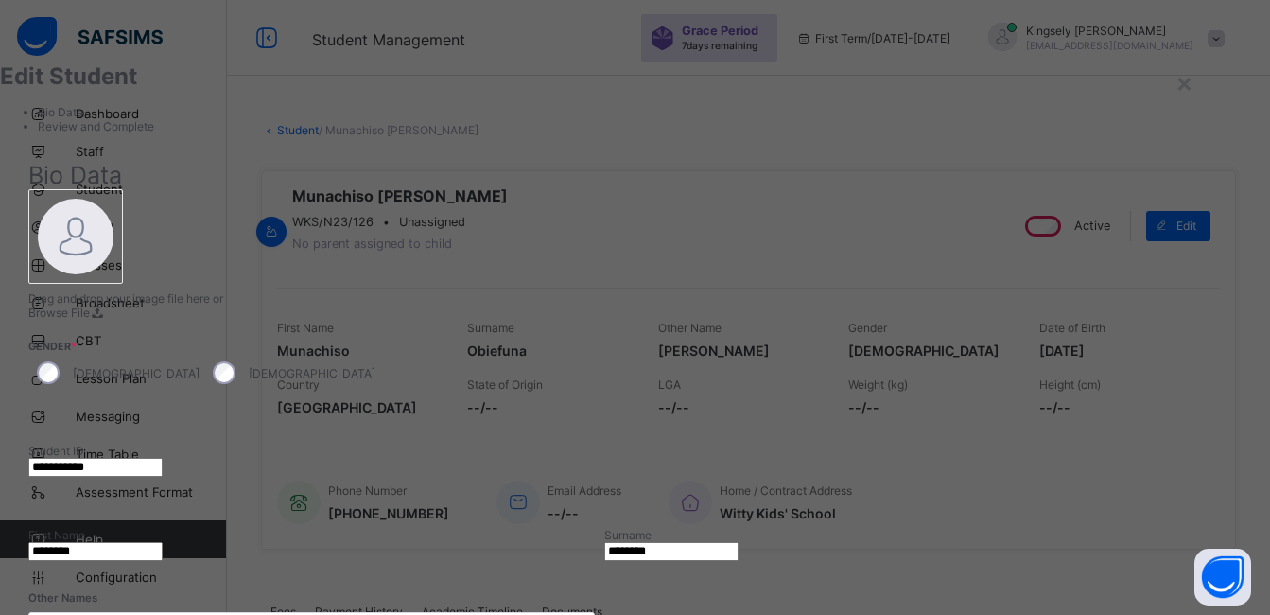
type input "********"
drag, startPoint x: 1006, startPoint y: 441, endPoint x: 932, endPoint y: 440, distance: 73.8
click at [738, 542] on input "********" at bounding box center [671, 551] width 134 height 19
paste input "*"
type input "*********"
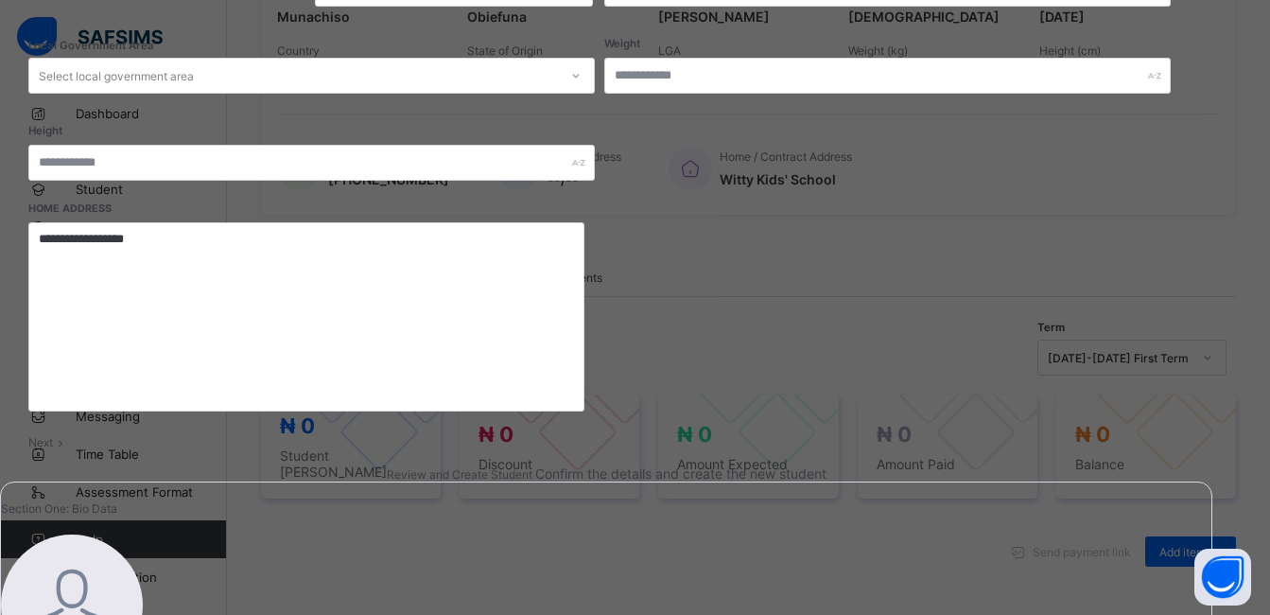
scroll to position [416, 0]
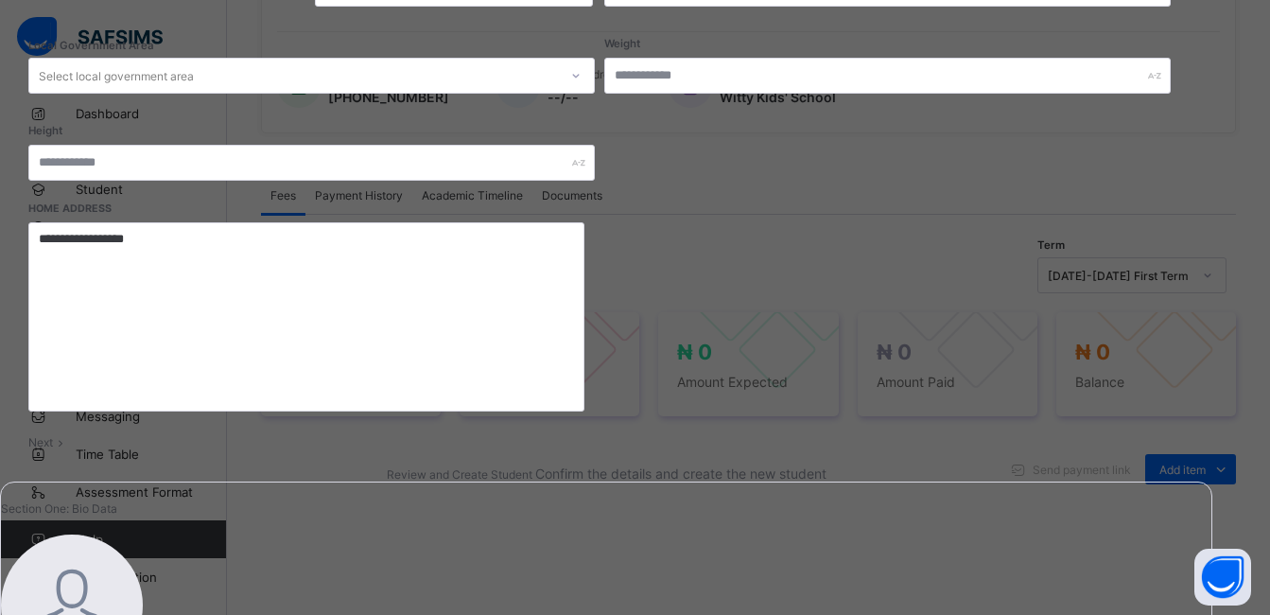
click at [1129, 435] on div "Next" at bounding box center [605, 442] width 1155 height 14
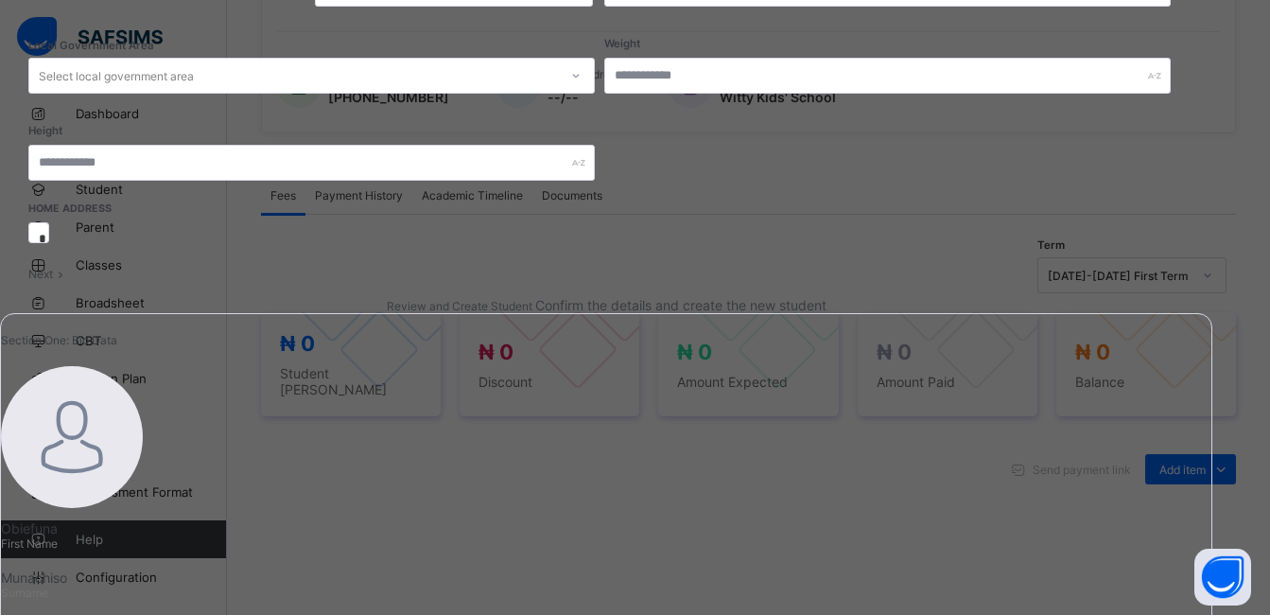
scroll to position [362, 0]
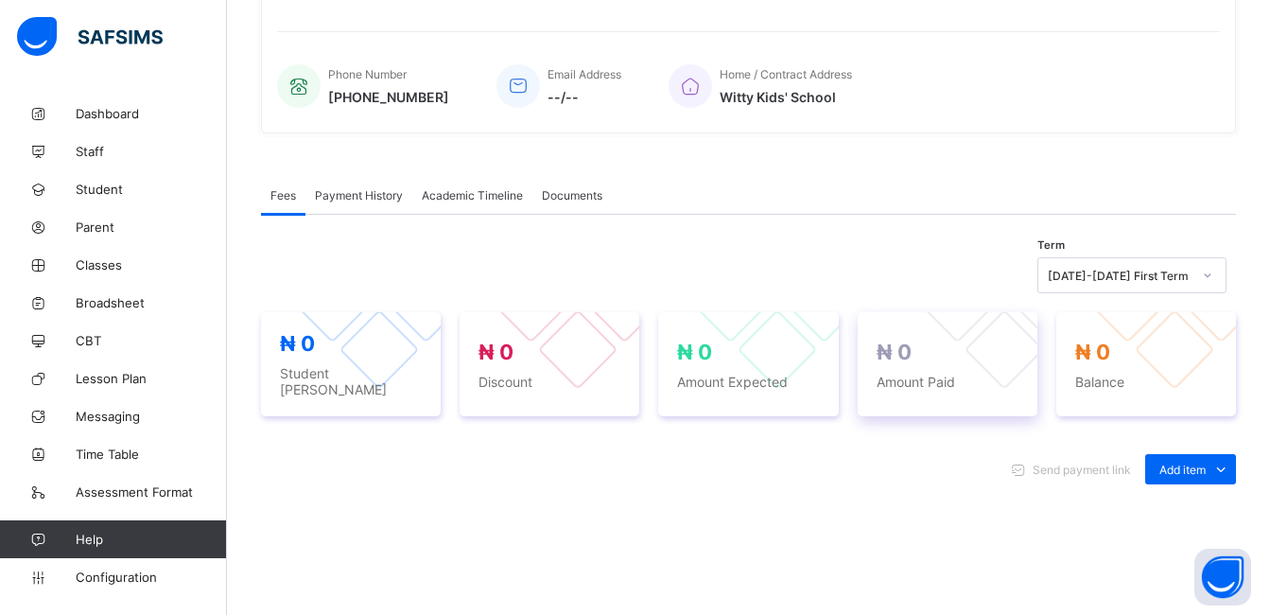
drag, startPoint x: 1152, startPoint y: 404, endPoint x: 910, endPoint y: 352, distance: 247.5
click at [910, 352] on div "₦ 0 Student Bill ₦ 0 Discount ₦ 0 Amount Expected ₦ 0 Amount Paid ₦ 0 Balance" at bounding box center [748, 364] width 975 height 104
click at [499, 199] on span "Academic Timeline" at bounding box center [472, 195] width 101 height 14
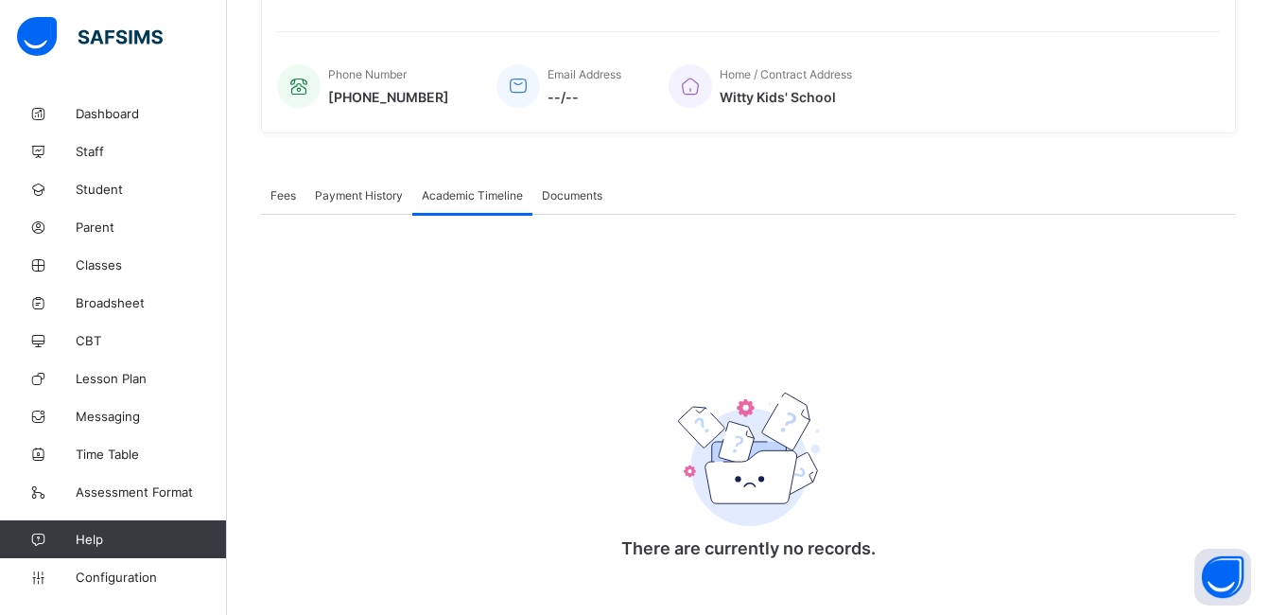
click at [499, 199] on span "Academic Timeline" at bounding box center [472, 195] width 101 height 14
drag, startPoint x: 499, startPoint y: 199, endPoint x: 359, endPoint y: 202, distance: 139.9
click at [359, 202] on span "Payment History" at bounding box center [359, 195] width 88 height 14
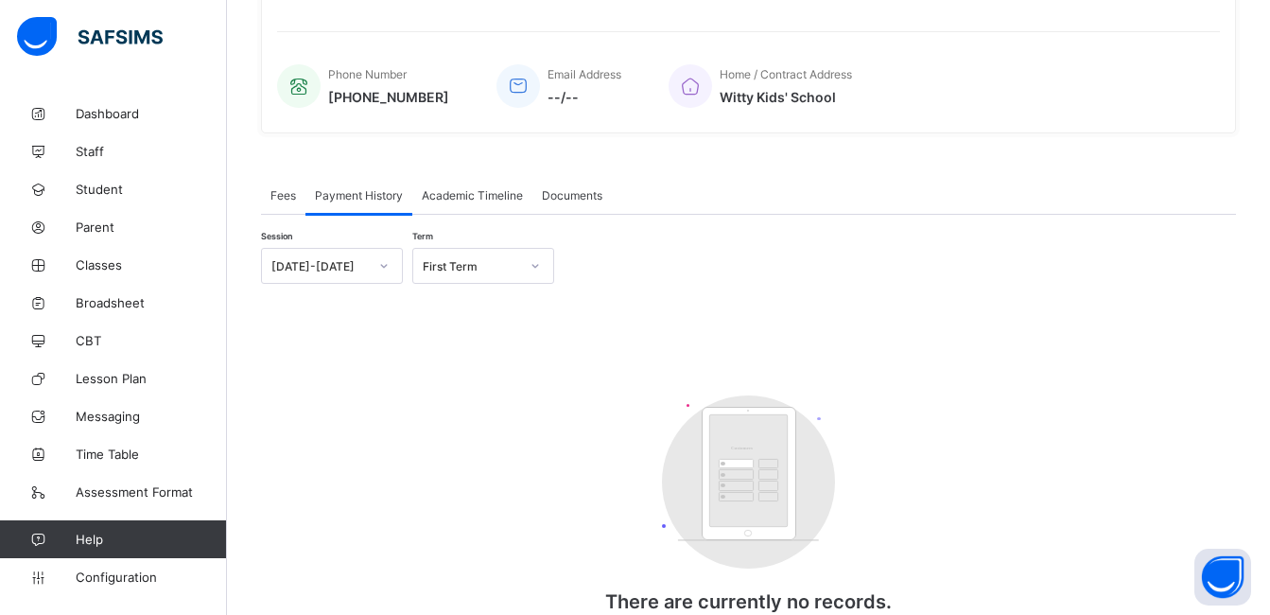
click at [468, 201] on span "Academic Timeline" at bounding box center [472, 195] width 101 height 14
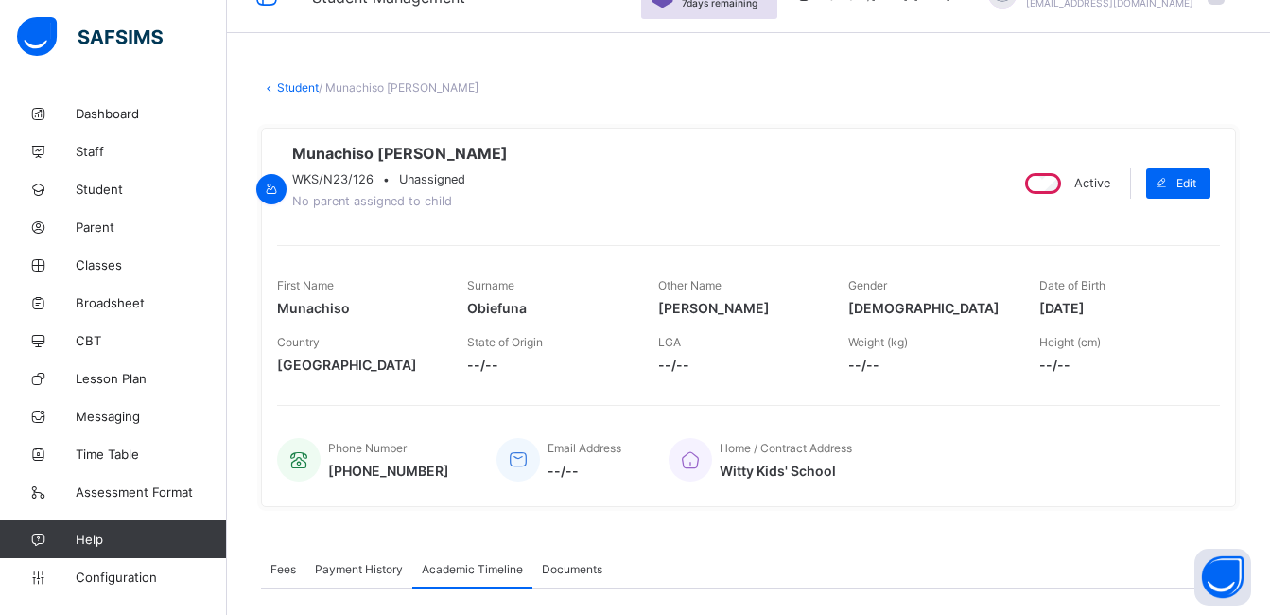
scroll to position [0, 0]
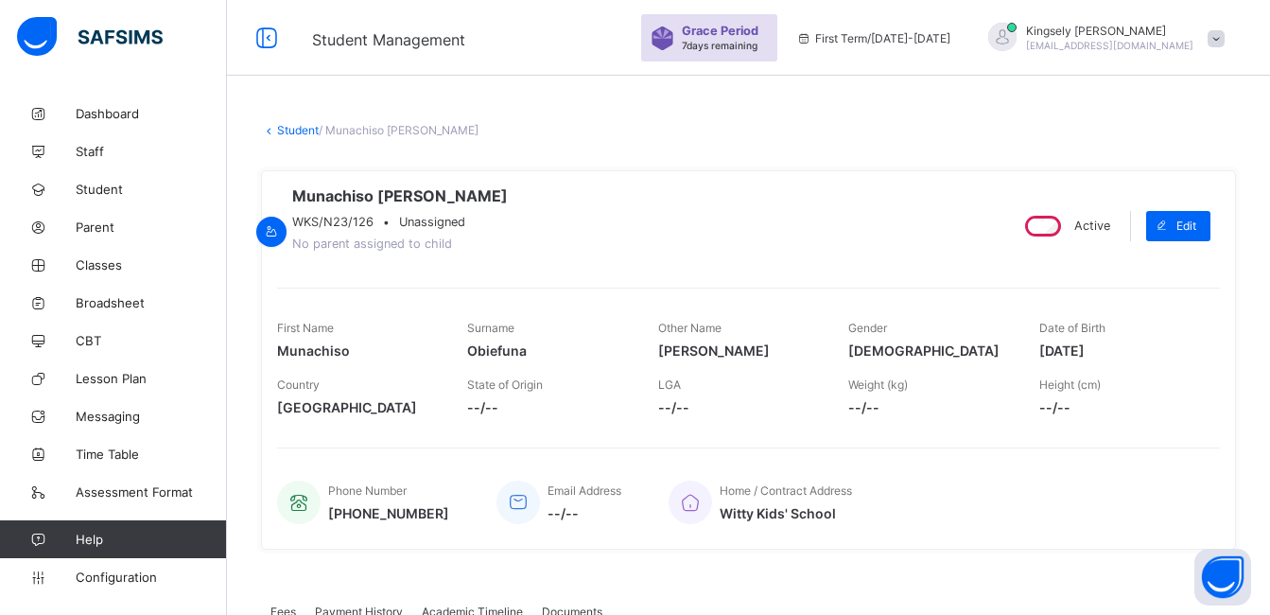
click at [305, 134] on link "Student" at bounding box center [298, 130] width 42 height 14
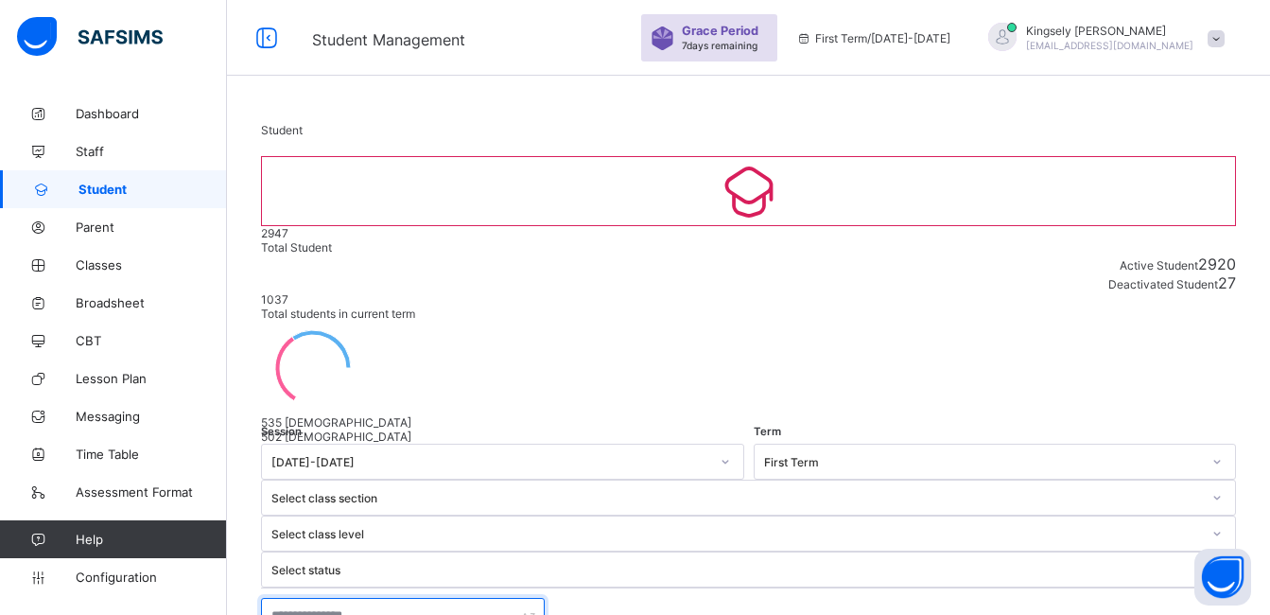
click at [374, 597] on input "text" at bounding box center [403, 615] width 284 height 36
type input "**********"
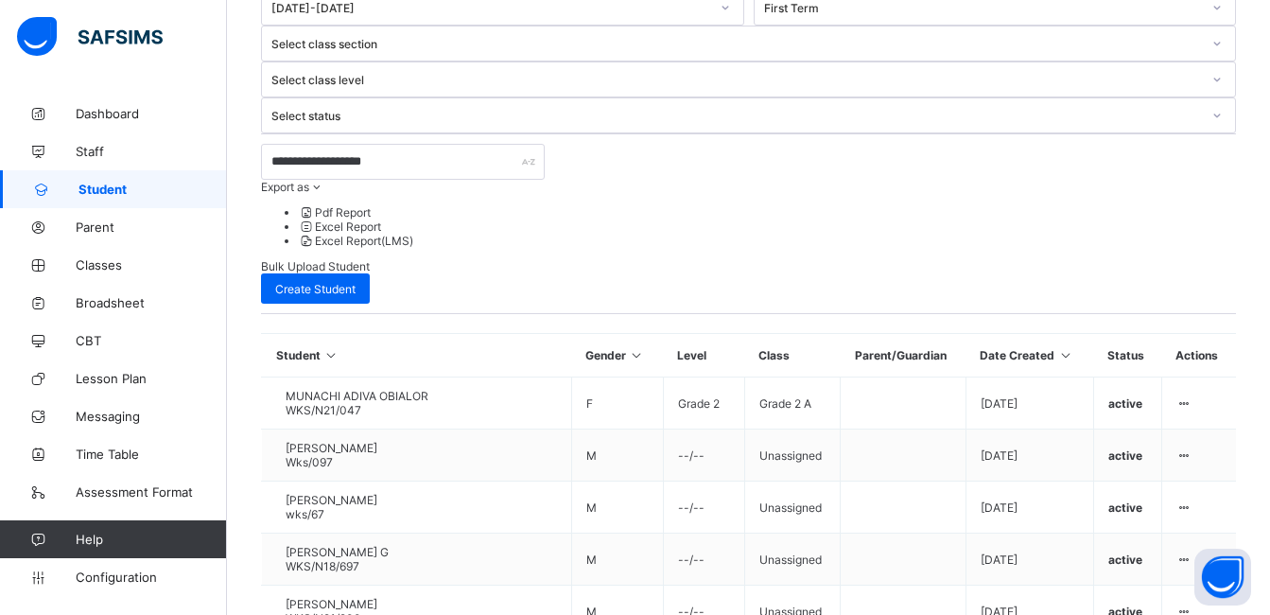
scroll to position [538, 0]
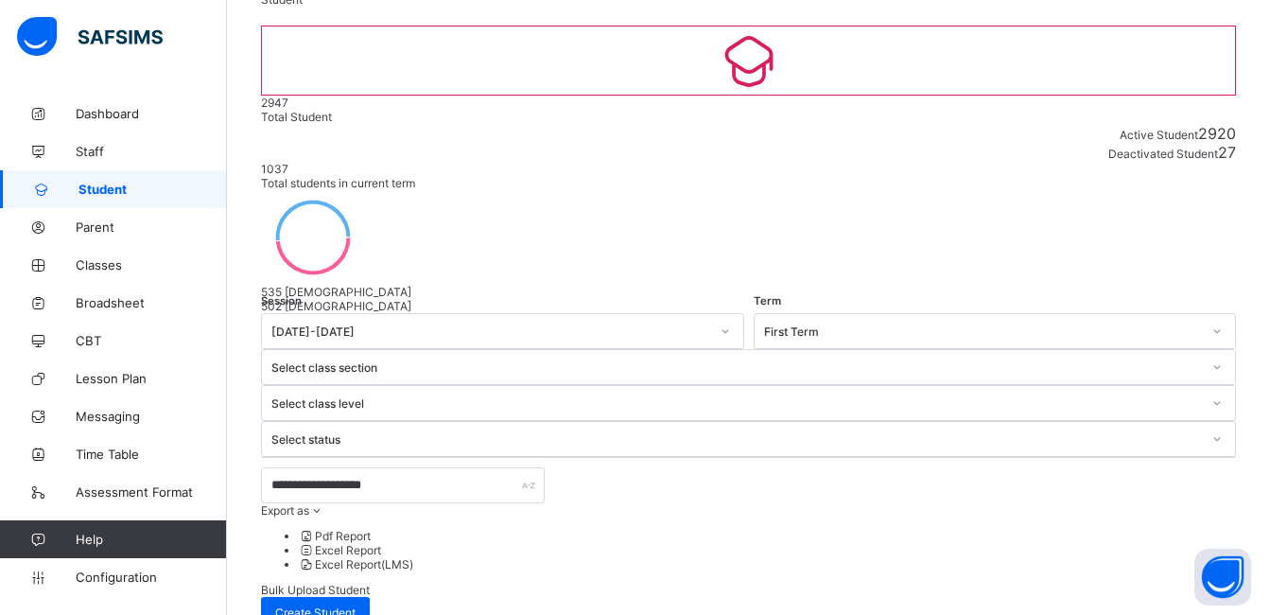
scroll to position [116, 0]
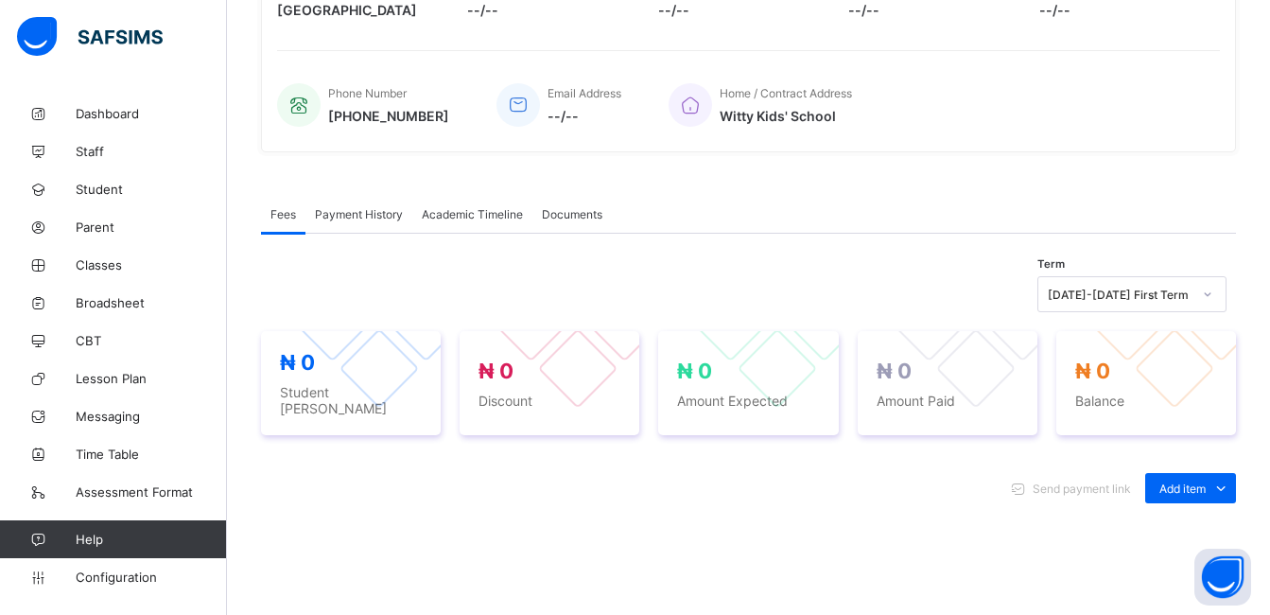
scroll to position [416, 0]
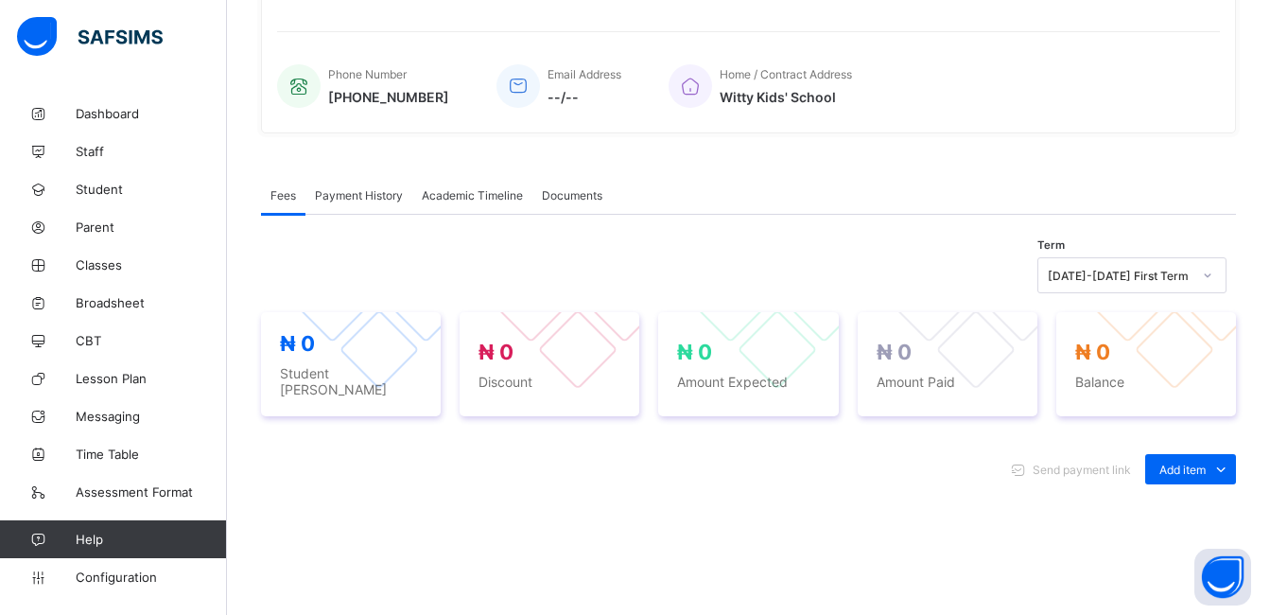
click at [487, 202] on span "Academic Timeline" at bounding box center [472, 195] width 101 height 14
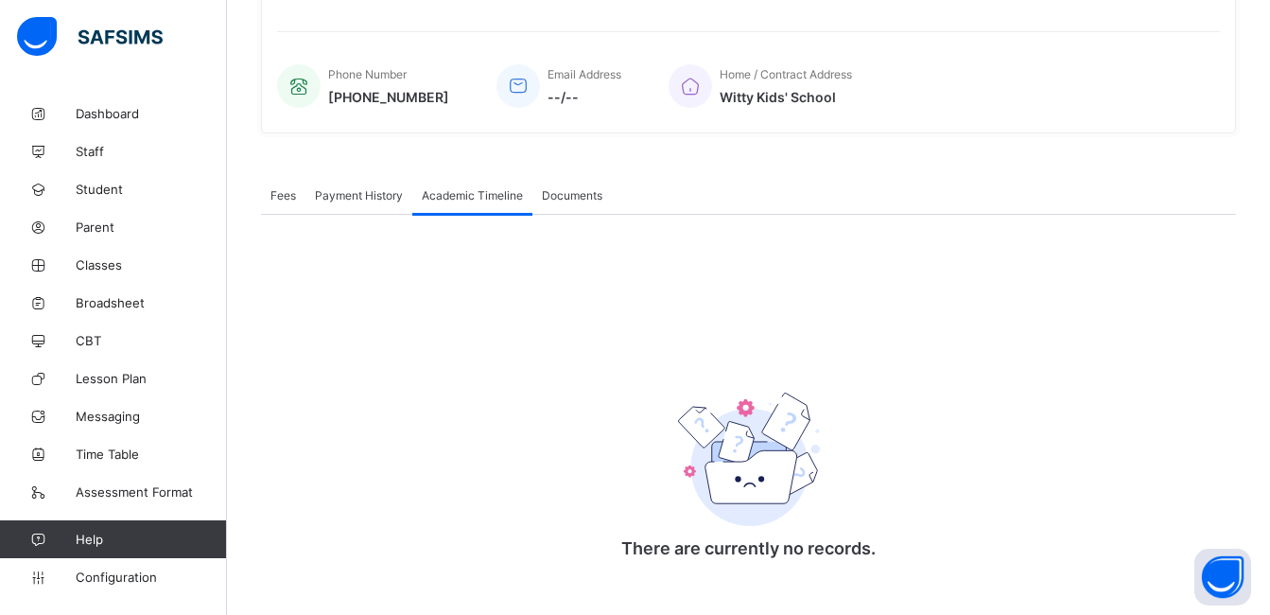
click at [487, 202] on span "Academic Timeline" at bounding box center [472, 195] width 101 height 14
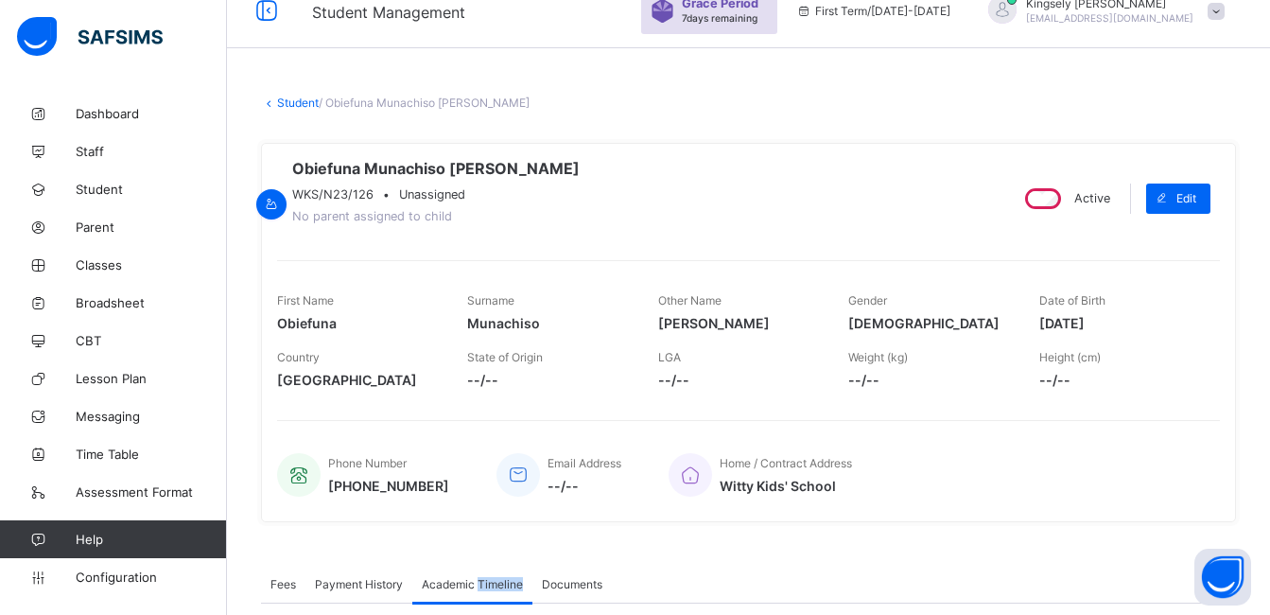
scroll to position [0, 0]
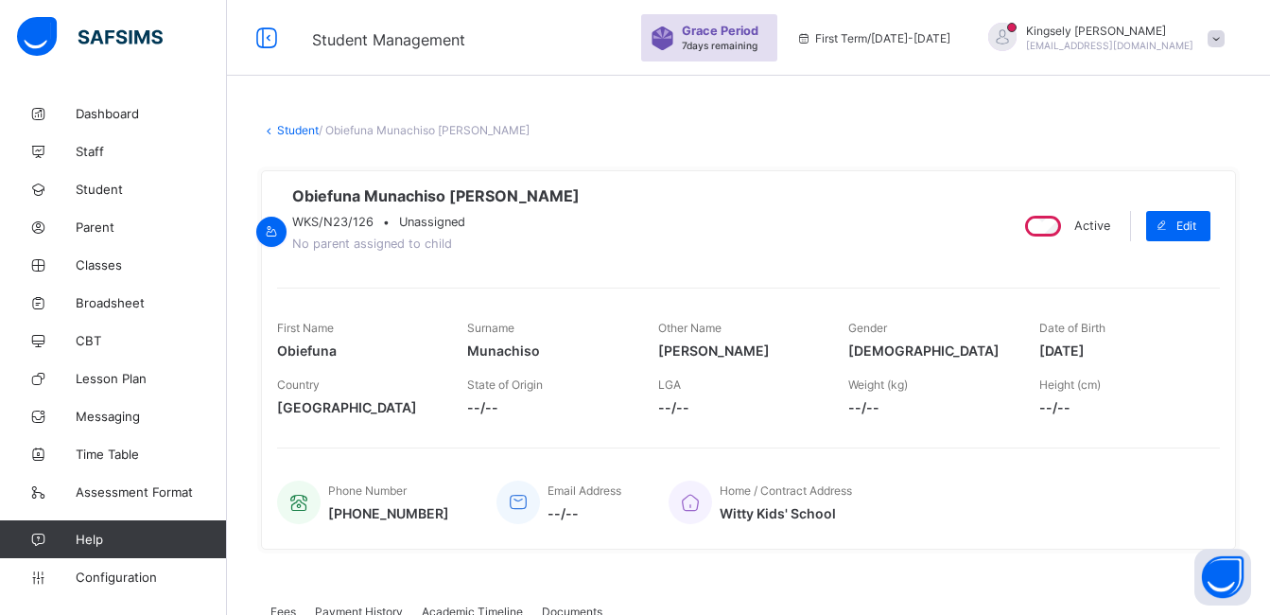
click at [1224, 32] on span at bounding box center [1215, 38] width 17 height 17
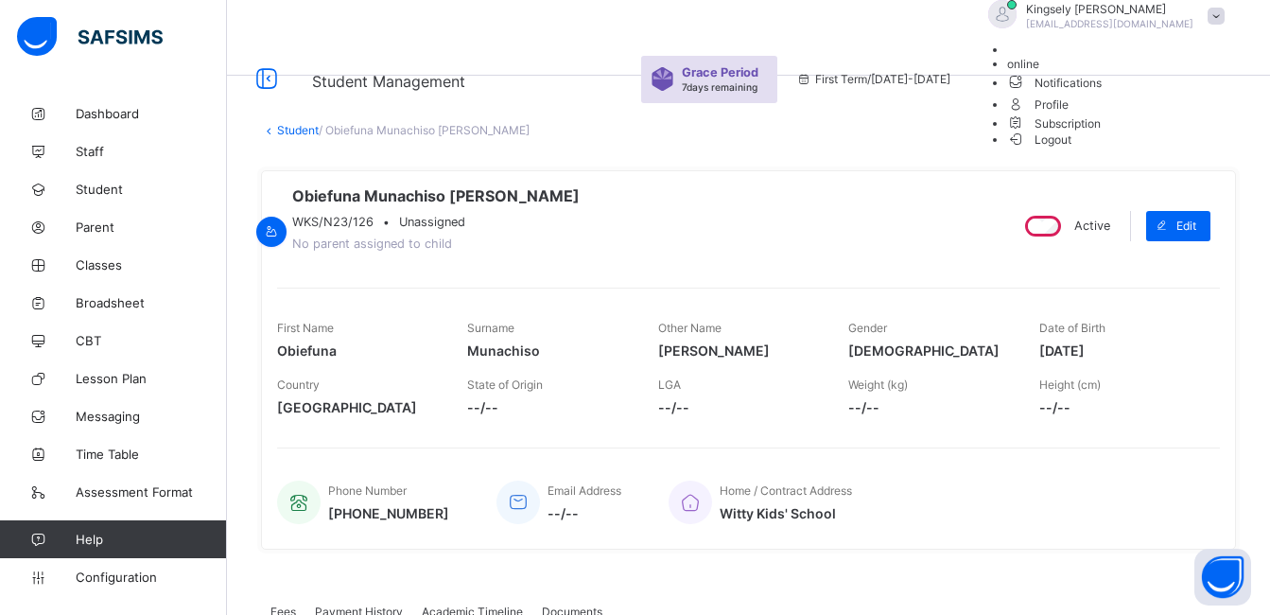
click at [1072, 149] on span "Logout" at bounding box center [1039, 140] width 65 height 20
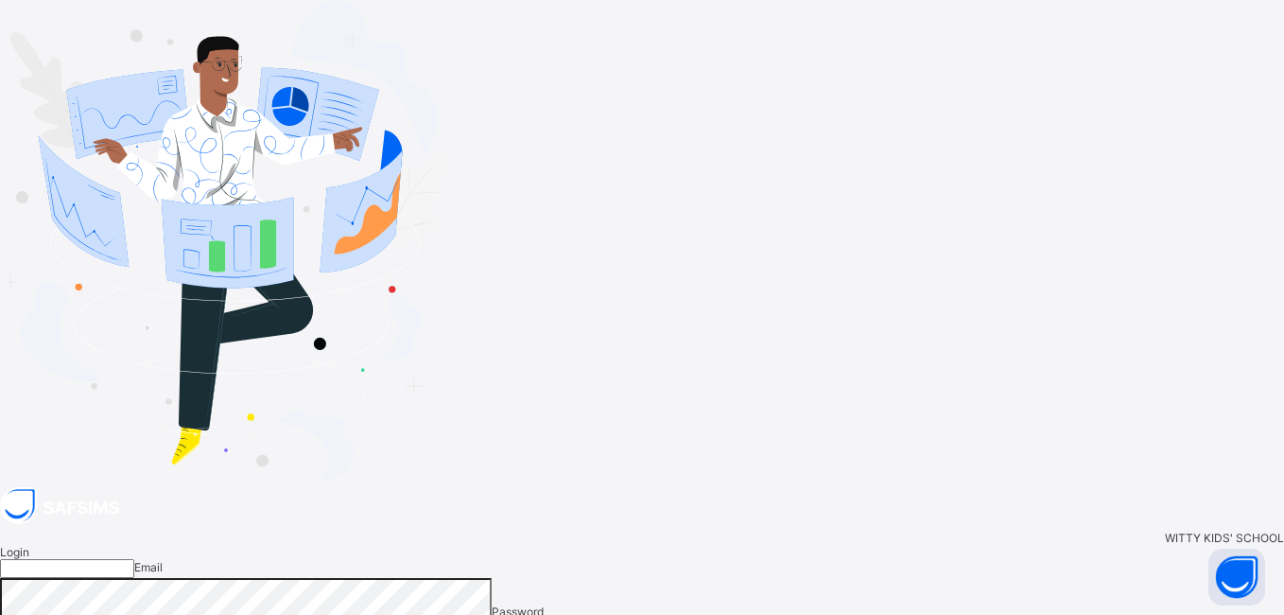
type input "**********"
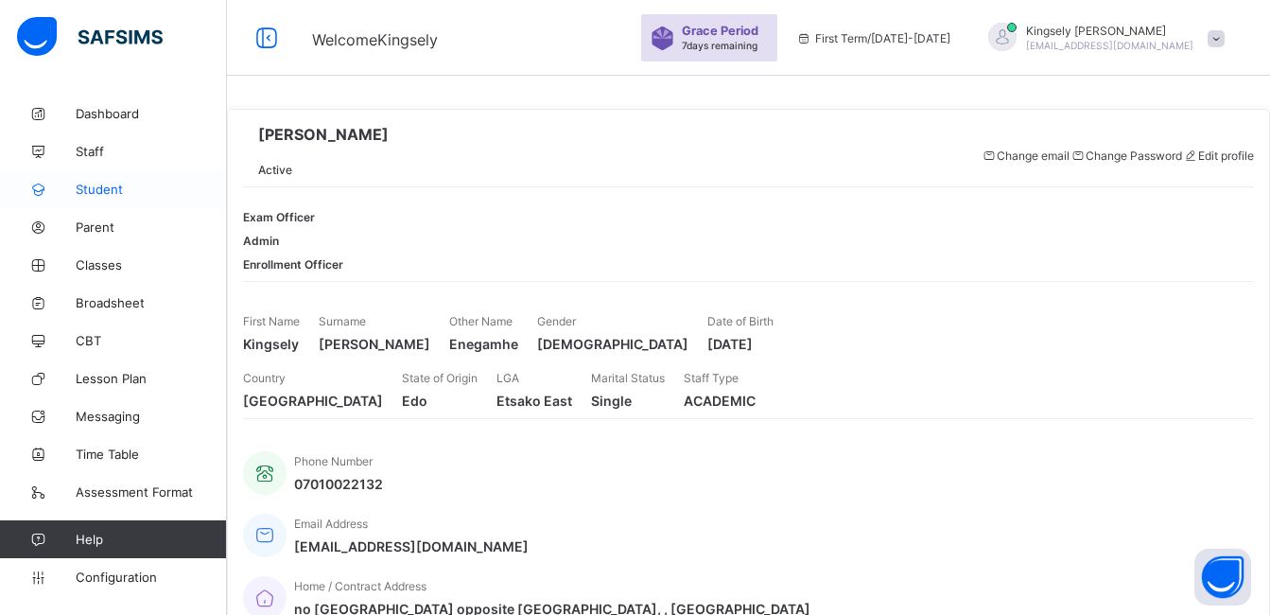
click at [99, 189] on span "Student" at bounding box center [151, 189] width 151 height 15
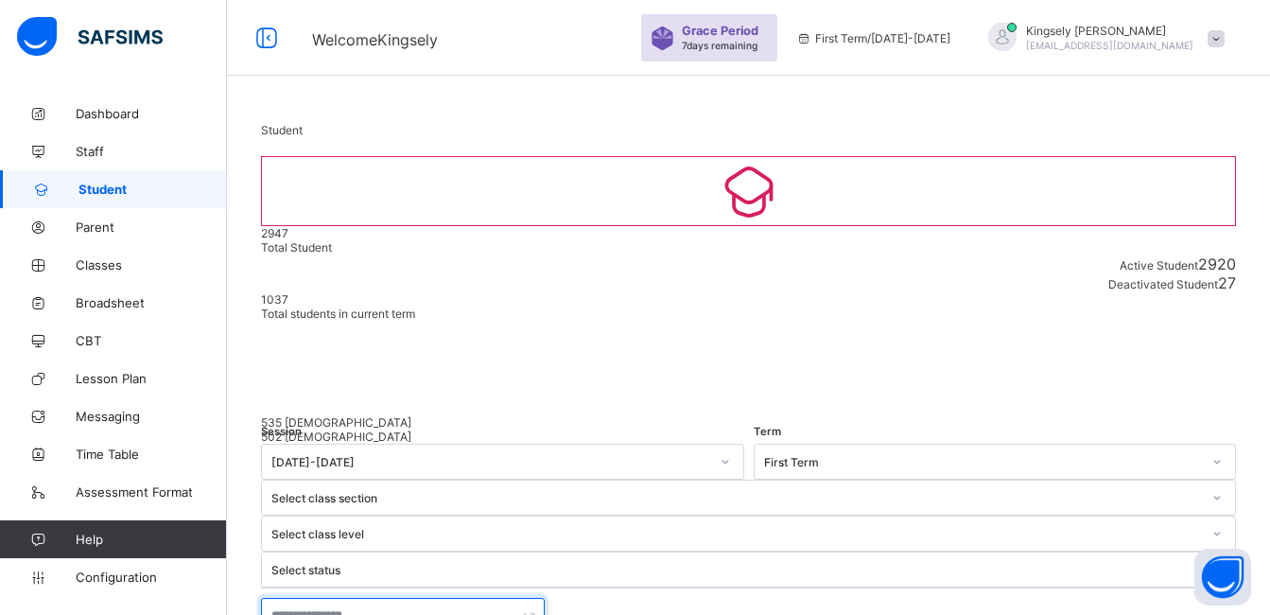
click at [352, 597] on input "text" at bounding box center [403, 615] width 284 height 36
type input "**********"
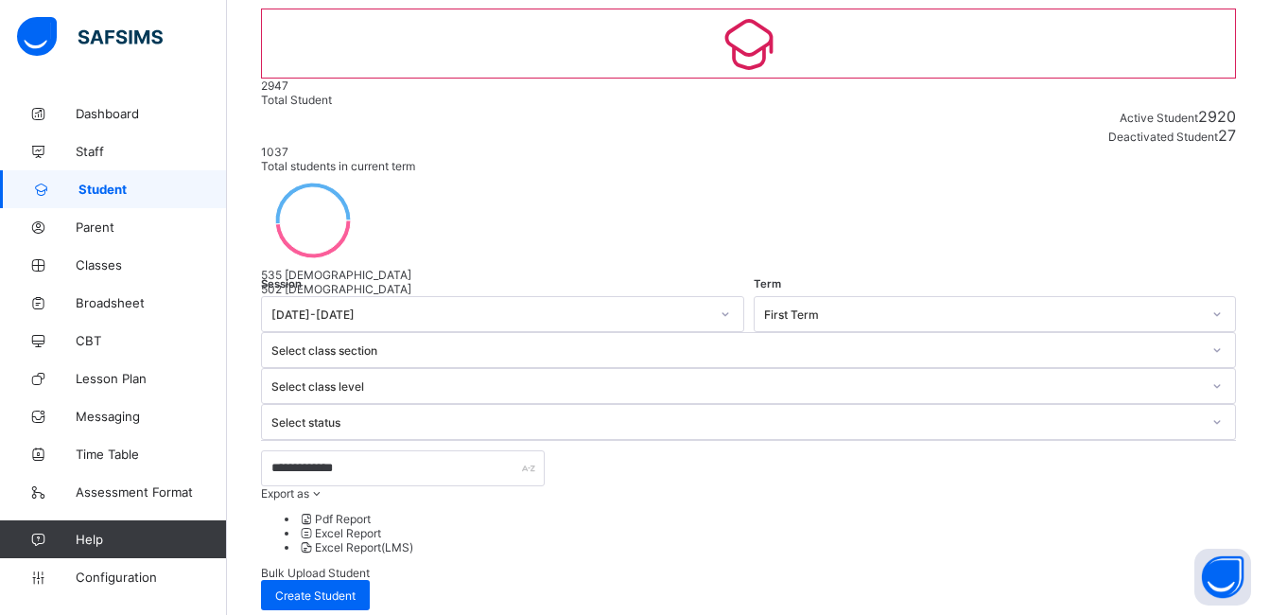
scroll to position [151, 0]
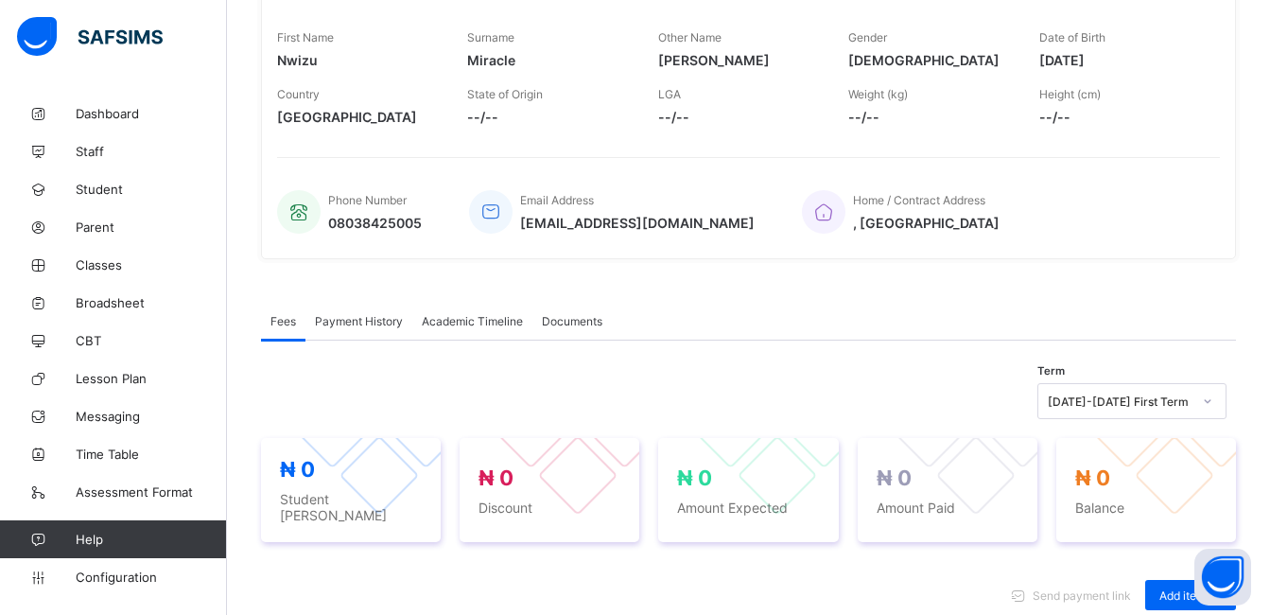
scroll to position [340, 0]
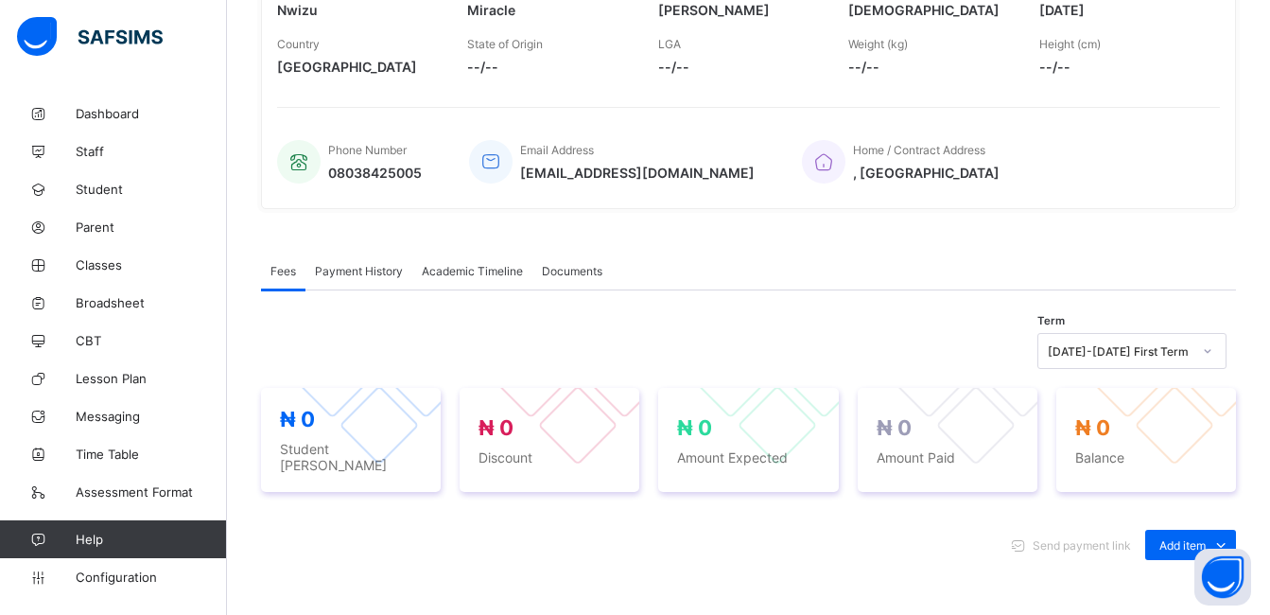
click at [471, 274] on span "Academic Timeline" at bounding box center [472, 271] width 101 height 14
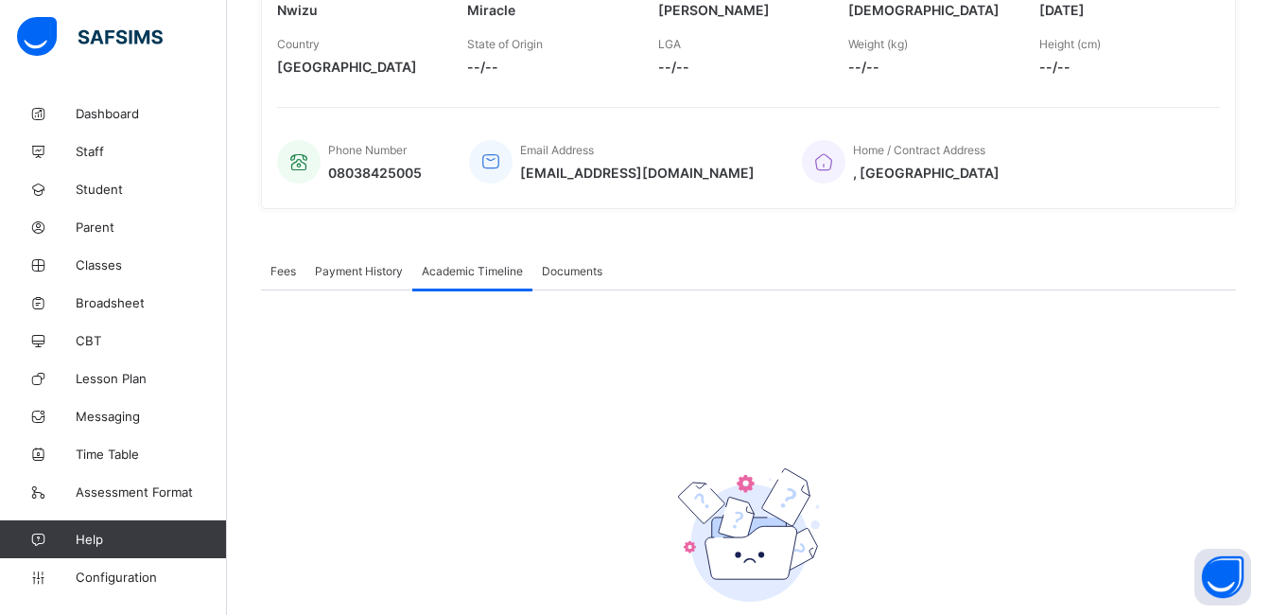
click at [471, 274] on span "Academic Timeline" at bounding box center [472, 271] width 101 height 14
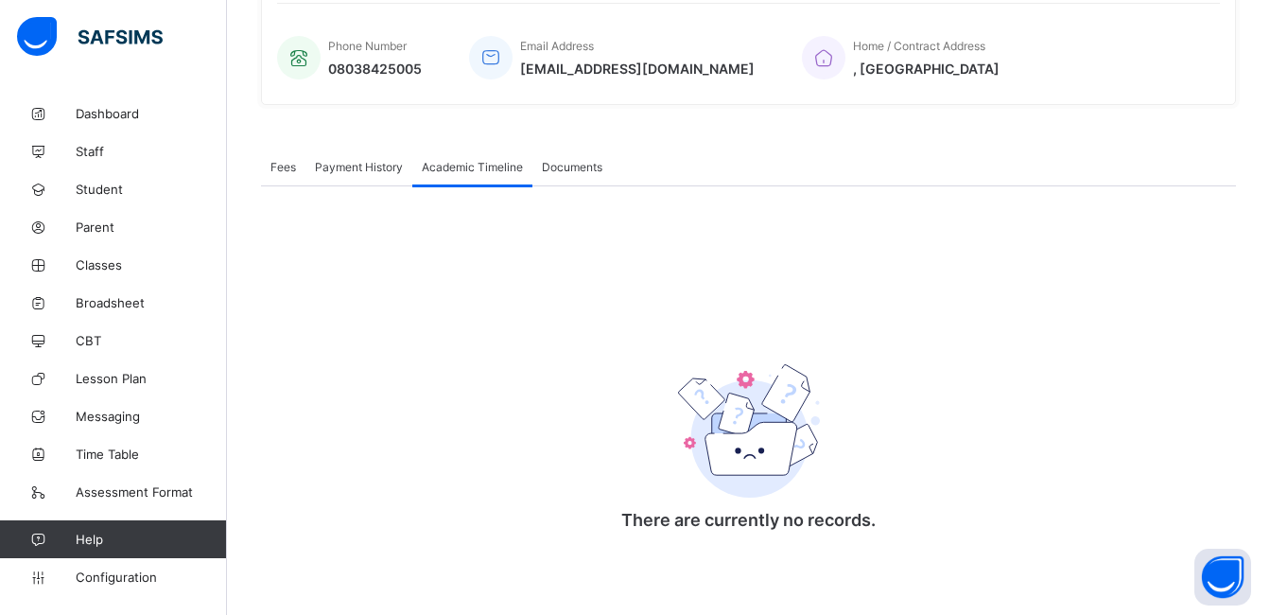
scroll to position [454, 0]
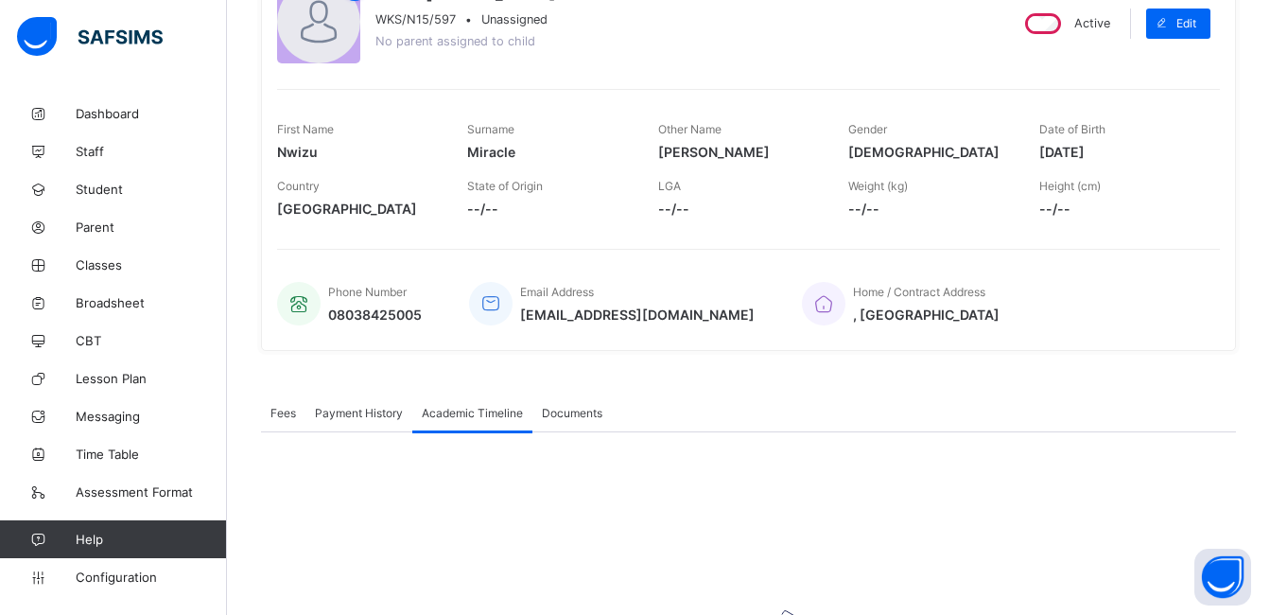
scroll to position [206, 0]
click at [482, 426] on div "Academic Timeline" at bounding box center [472, 412] width 120 height 38
drag, startPoint x: 482, startPoint y: 426, endPoint x: 541, endPoint y: 494, distance: 89.8
click at [541, 494] on div "Fees Payment History Academic Timeline Documents Academic Timeline More Options…" at bounding box center [748, 598] width 975 height 410
click at [541, 494] on div "There are currently no records. × Download Transcript , Select Session Pick the…" at bounding box center [748, 618] width 975 height 372
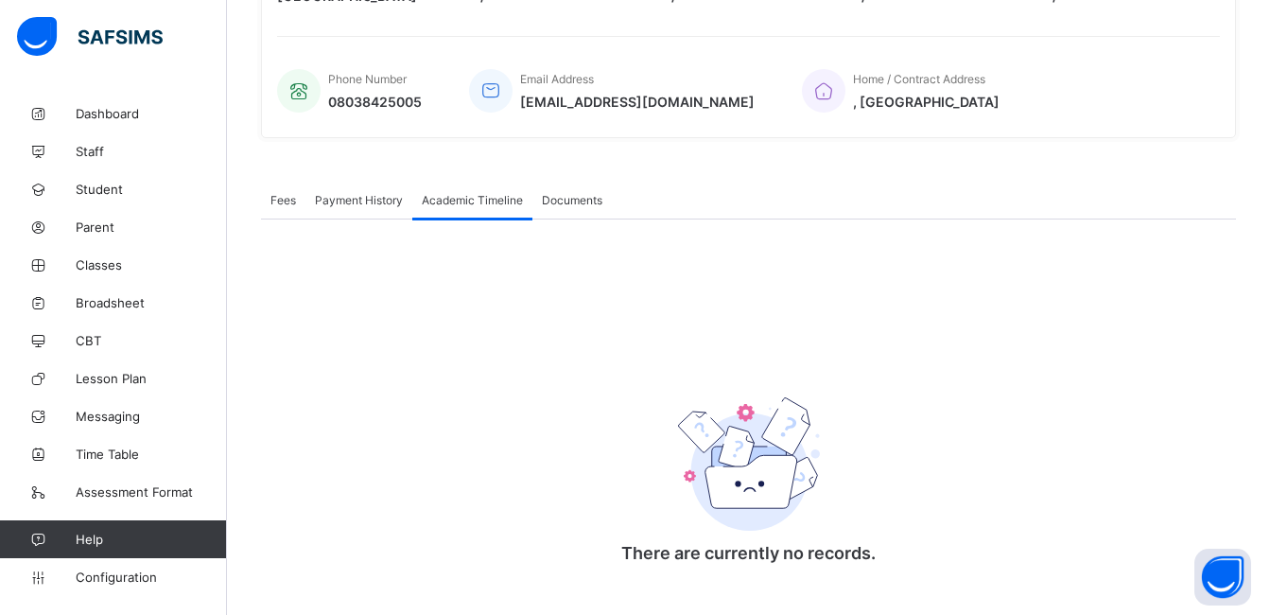
scroll to position [454, 0]
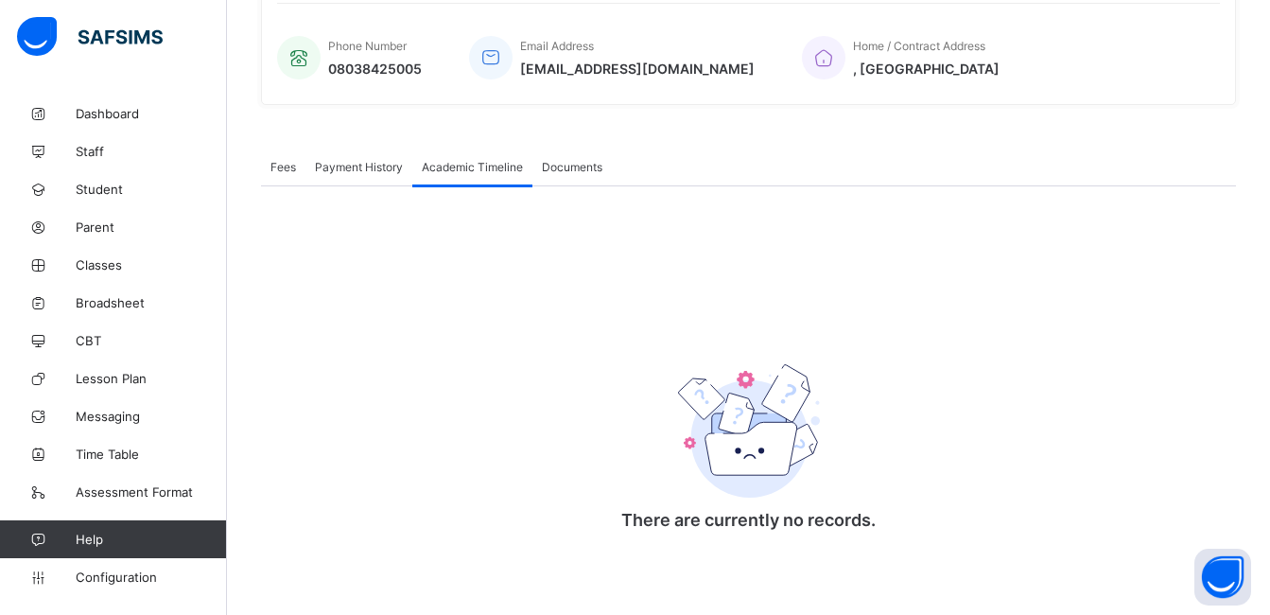
click at [437, 171] on span "Academic Timeline" at bounding box center [472, 167] width 101 height 14
drag, startPoint x: 437, startPoint y: 171, endPoint x: 508, endPoint y: 166, distance: 71.1
click at [508, 166] on span "Academic Timeline" at bounding box center [472, 167] width 101 height 14
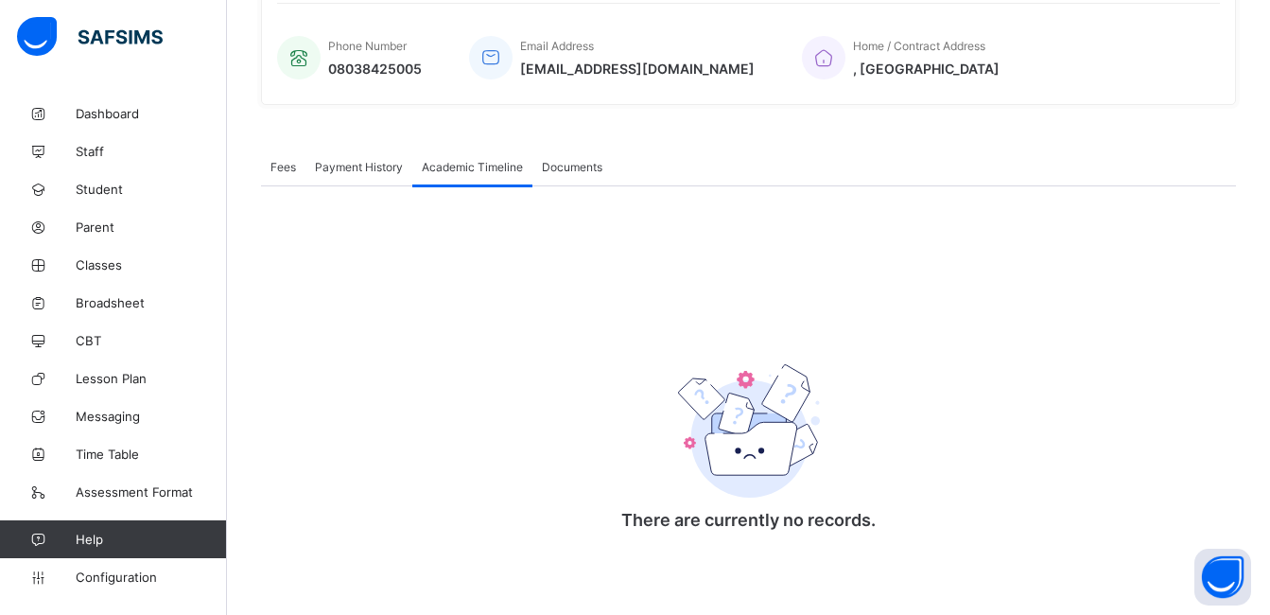
click at [508, 166] on span "Academic Timeline" at bounding box center [472, 167] width 101 height 14
drag, startPoint x: 508, startPoint y: 166, endPoint x: 507, endPoint y: 251, distance: 84.1
click at [507, 251] on div "There are currently no records. × Download Transcript , Select Session Pick the…" at bounding box center [748, 372] width 975 height 372
click at [643, 461] on div "There are currently no records." at bounding box center [749, 435] width 378 height 246
